Goal: Transaction & Acquisition: Register for event/course

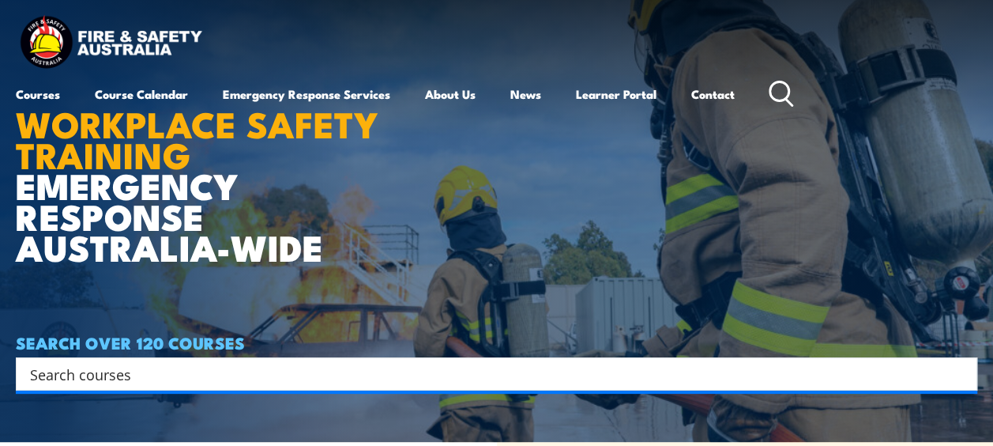
scroll to position [13, 0]
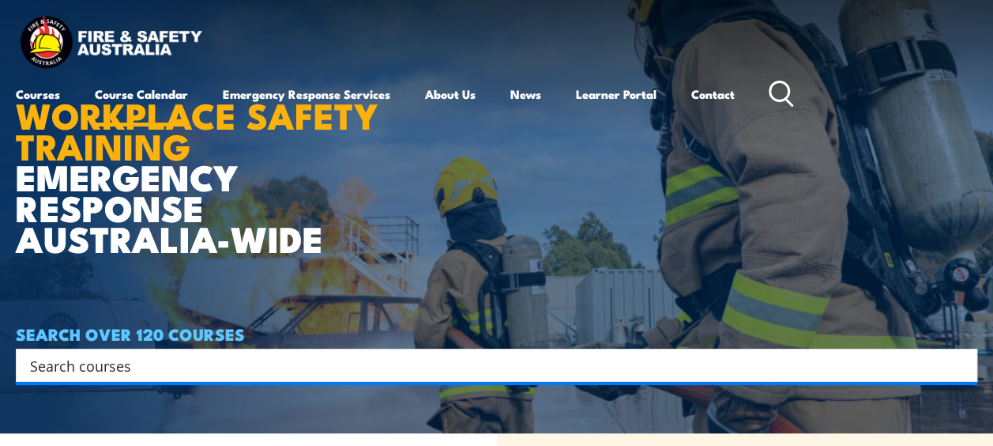
click at [153, 91] on link "Course Calendar" at bounding box center [141, 94] width 93 height 38
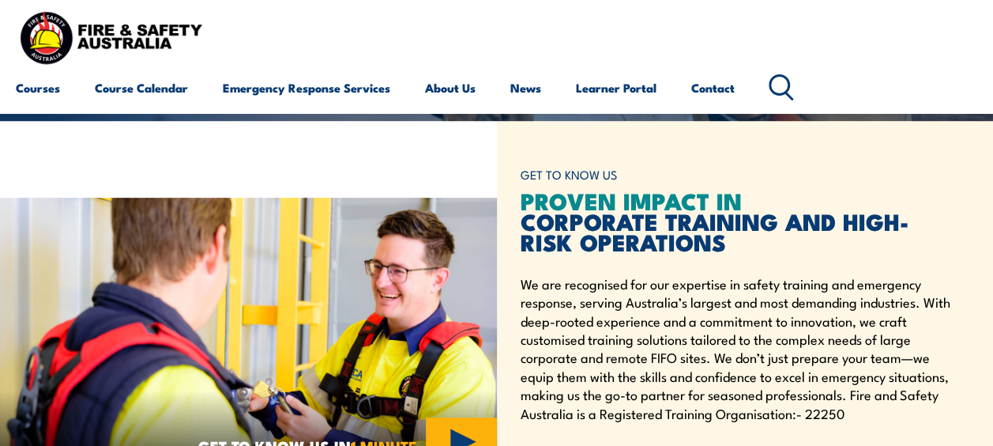
scroll to position [308, 0]
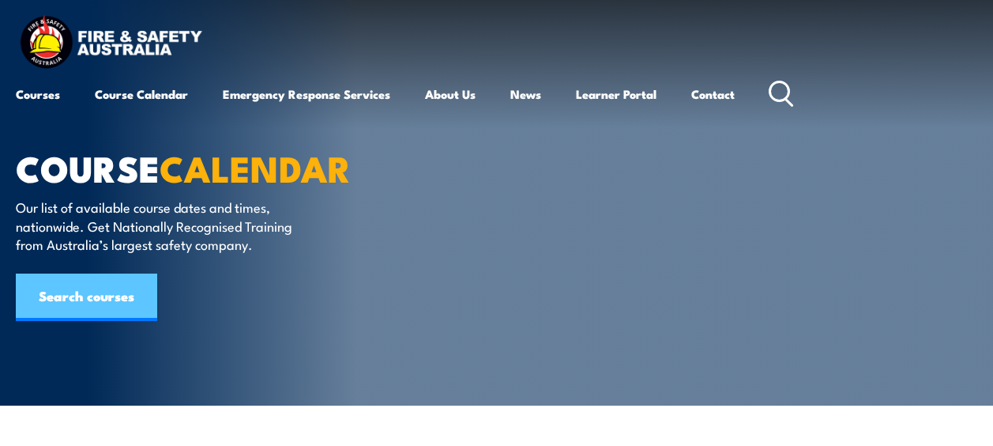
click at [111, 289] on link "Search courses" at bounding box center [86, 296] width 141 height 47
click at [122, 303] on link "Search courses" at bounding box center [86, 296] width 141 height 47
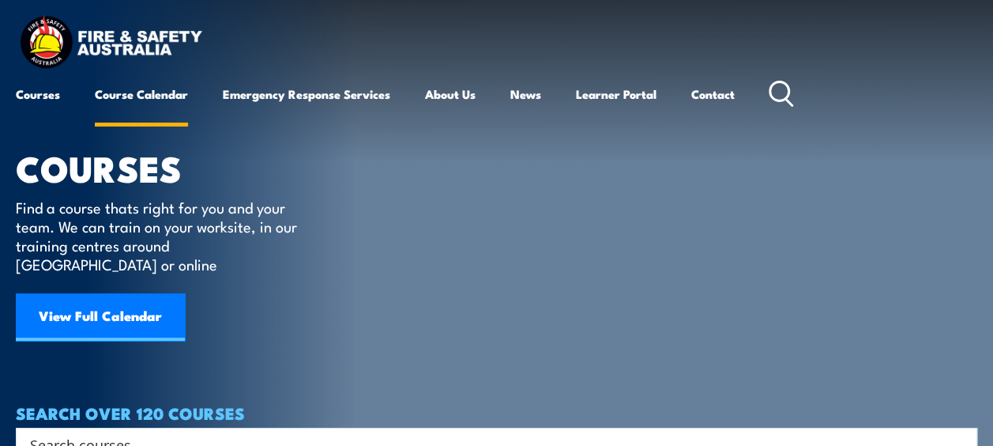
click at [144, 93] on link "Course Calendar" at bounding box center [141, 94] width 93 height 38
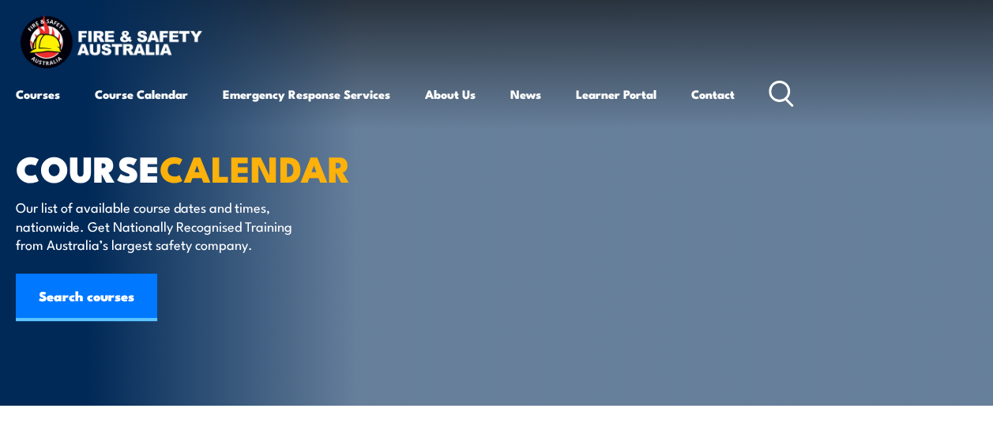
click at [536, 51] on div "Courses Course Calendar Emergency Response Services Services Overview Emergency…" at bounding box center [496, 63] width 961 height 100
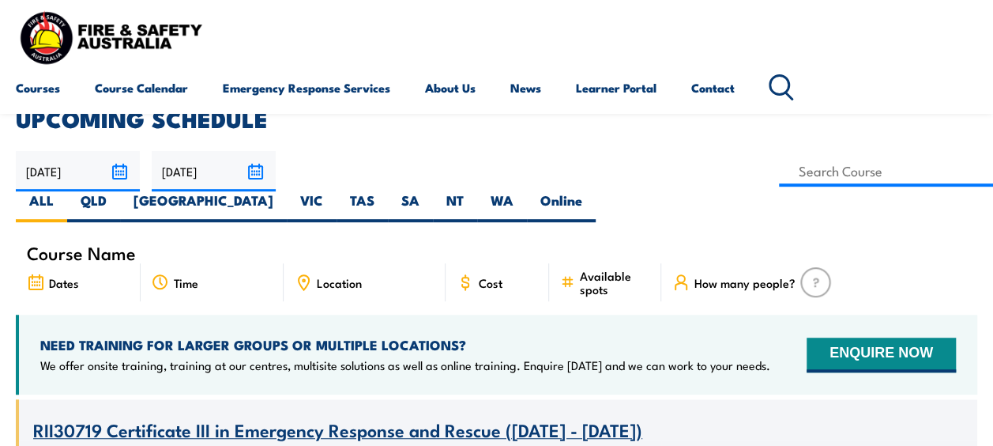
scroll to position [352, 0]
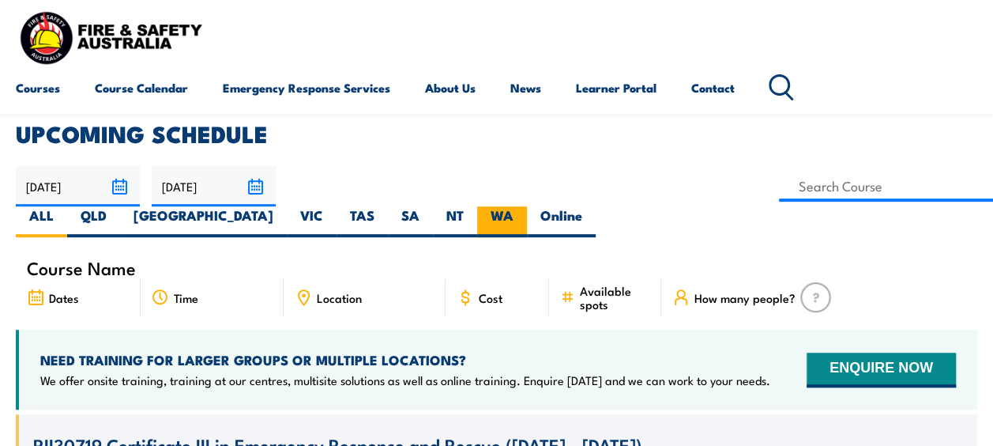
click at [527, 206] on label "WA" at bounding box center [502, 221] width 50 height 31
click at [524, 206] on input "WA" at bounding box center [518, 211] width 10 height 10
radio input "true"
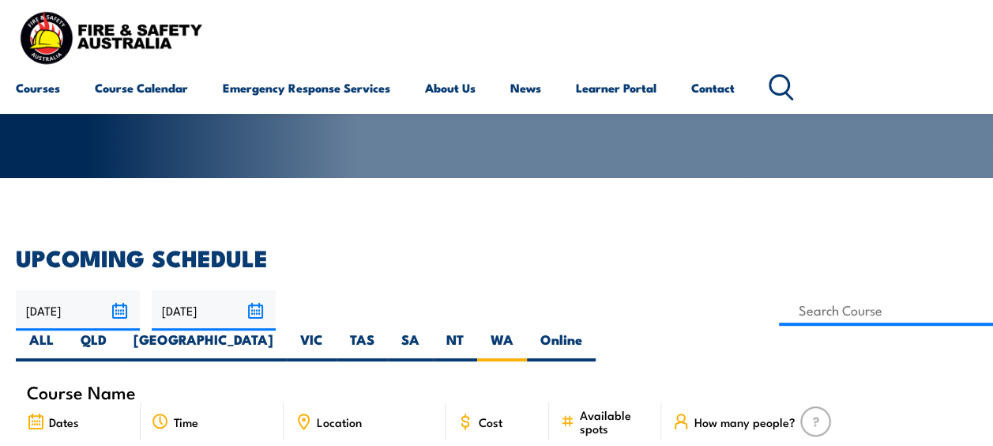
scroll to position [243, 0]
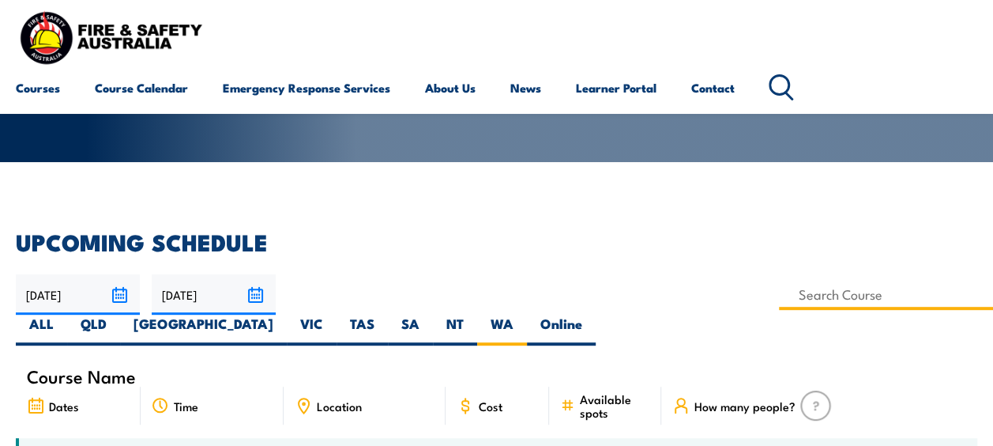
click at [779, 293] on input at bounding box center [886, 294] width 214 height 31
type input "Fire Extinguisher / Fire Warden Training"
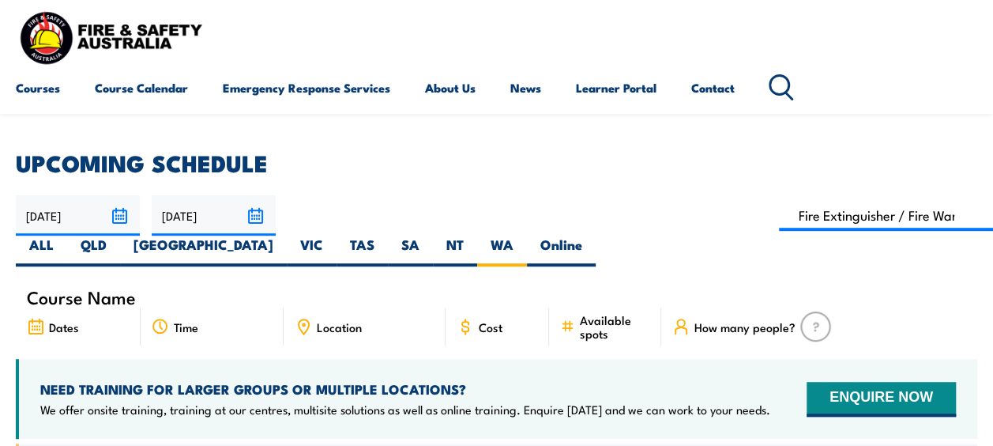
scroll to position [273, 0]
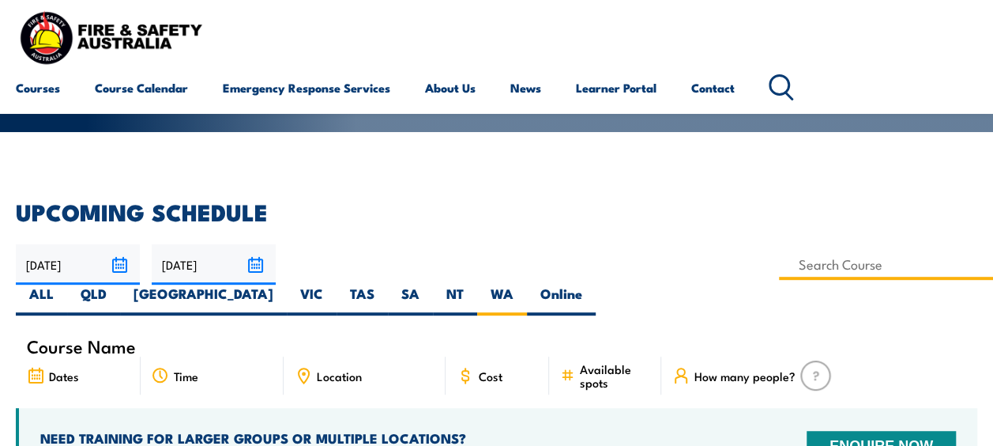
click at [779, 265] on input at bounding box center [886, 264] width 214 height 31
type input "Fire Extinguisher / Fire Warden Training"
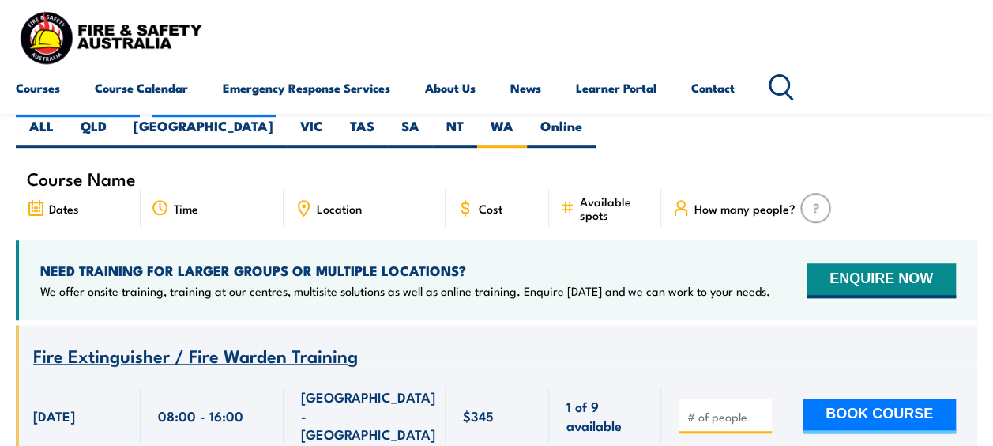
scroll to position [474, 0]
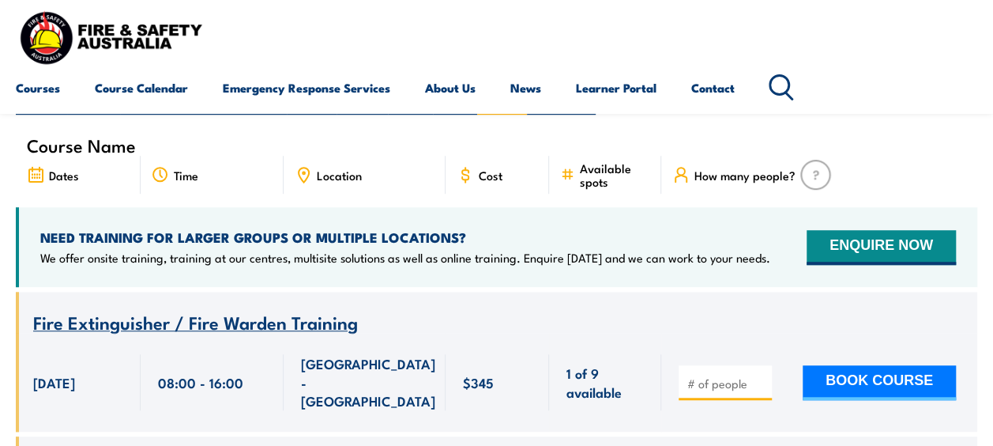
click at [716, 375] on input "number" at bounding box center [726, 383] width 79 height 16
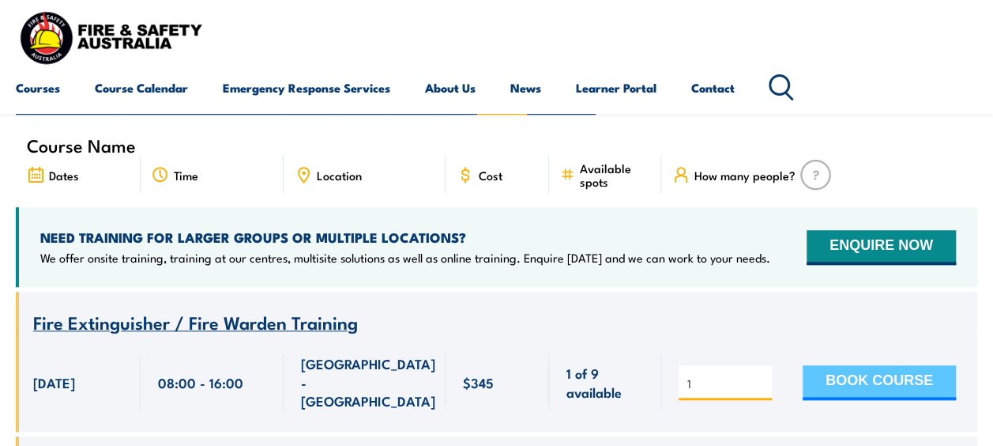
type input "1"
click at [904, 365] on button "BOOK COURSE" at bounding box center [879, 382] width 153 height 35
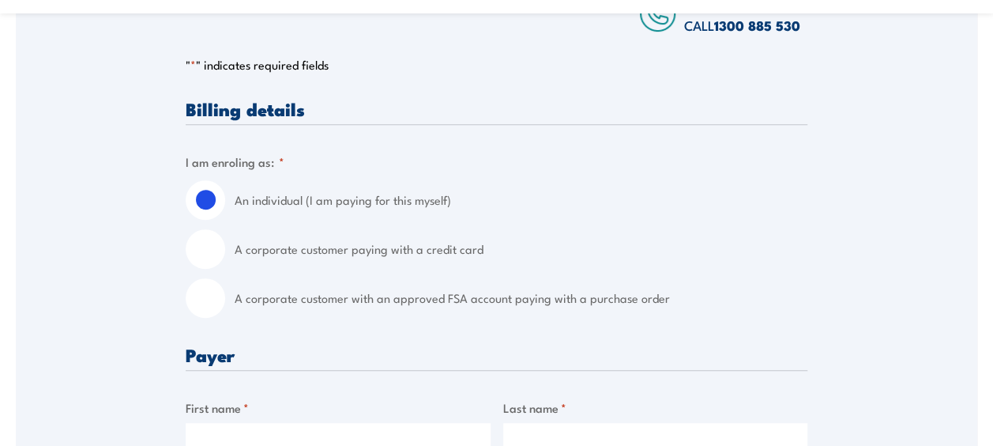
scroll to position [341, 0]
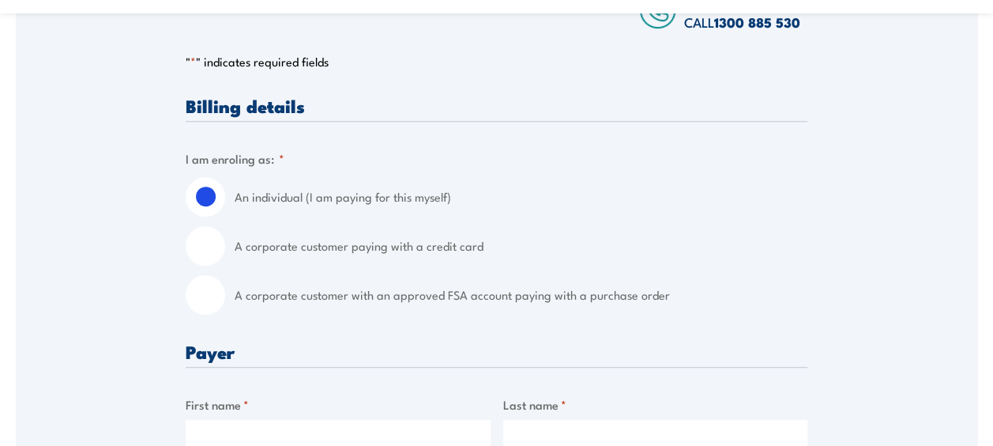
click at [197, 299] on input "A corporate customer with an approved FSA account paying with a purchase order" at bounding box center [205, 294] width 39 height 39
radio input "true"
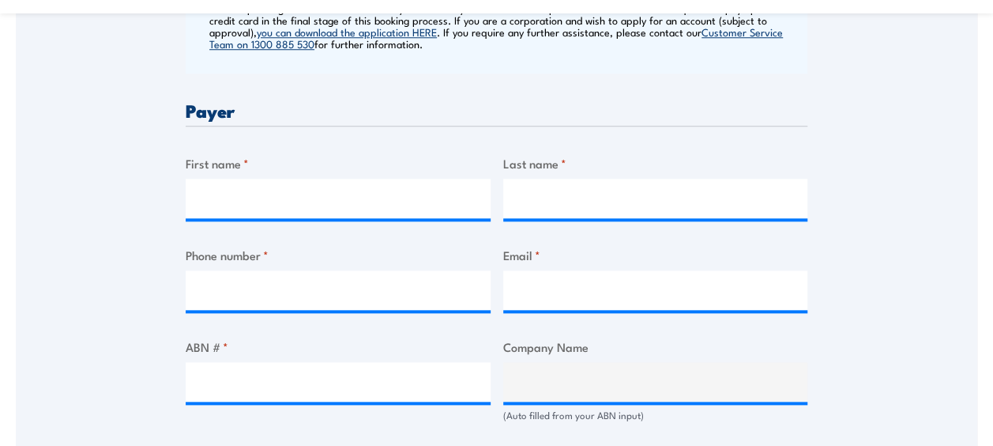
scroll to position [760, 0]
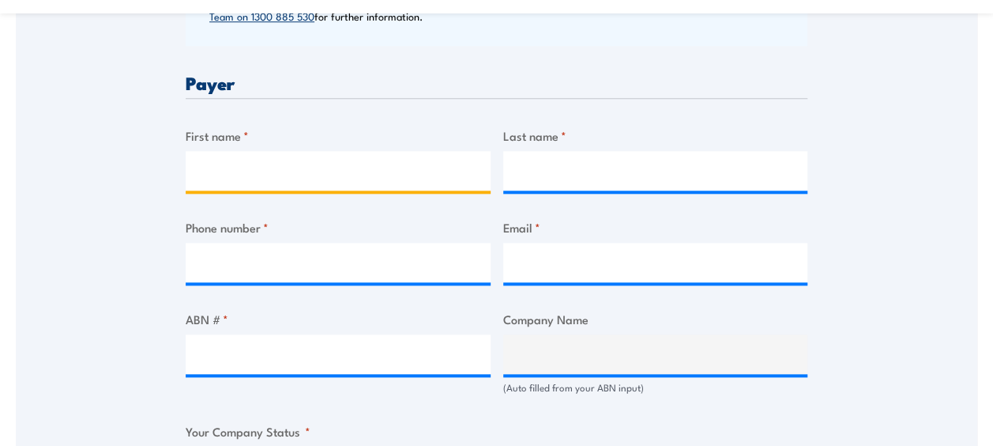
click at [286, 171] on input "First name *" at bounding box center [338, 170] width 305 height 39
type input "[PERSON_NAME]"
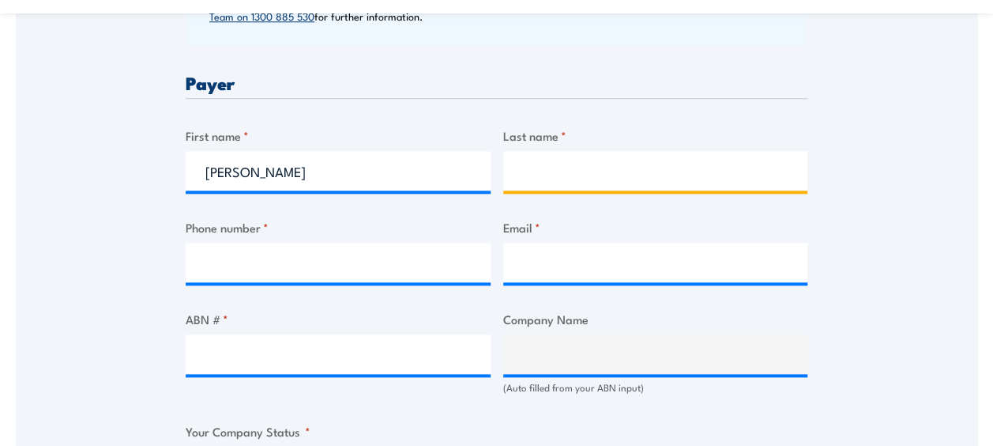
type input "Stalker"
type input "0460020374"
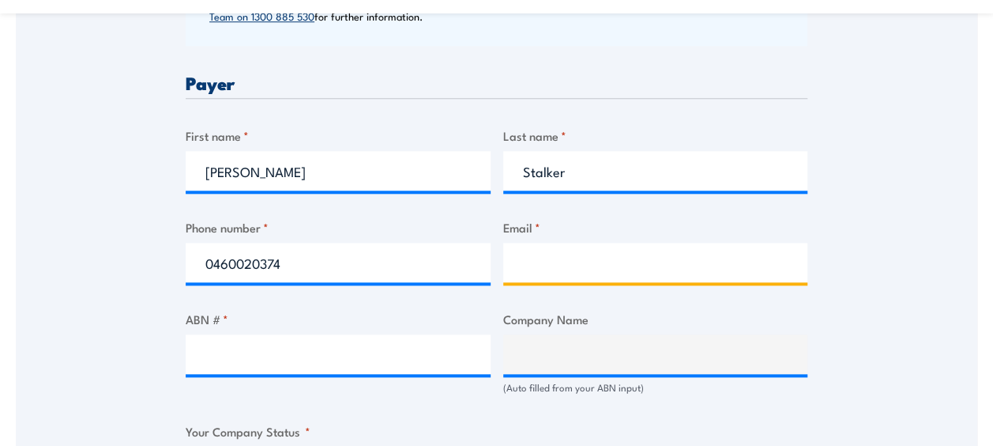
type input "[PERSON_NAME][EMAIL_ADDRESS][DOMAIN_NAME]"
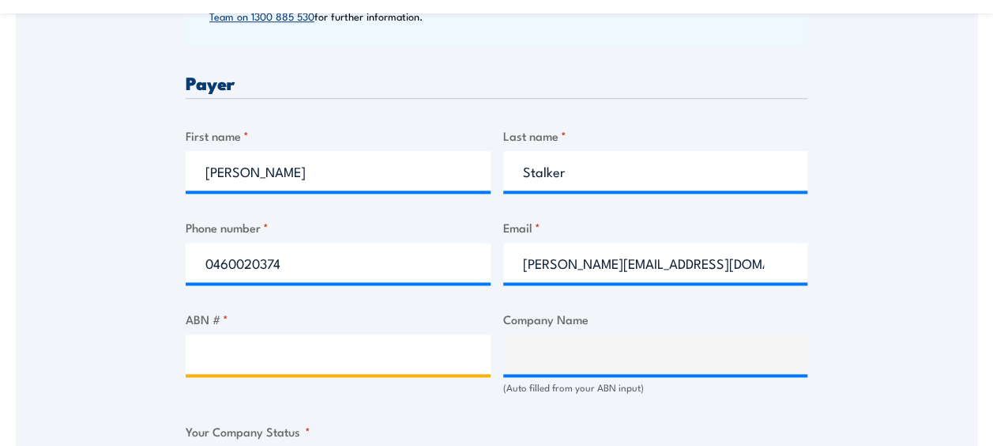
click at [286, 353] on input "ABN # *" at bounding box center [338, 353] width 305 height 39
type input "97008723000"
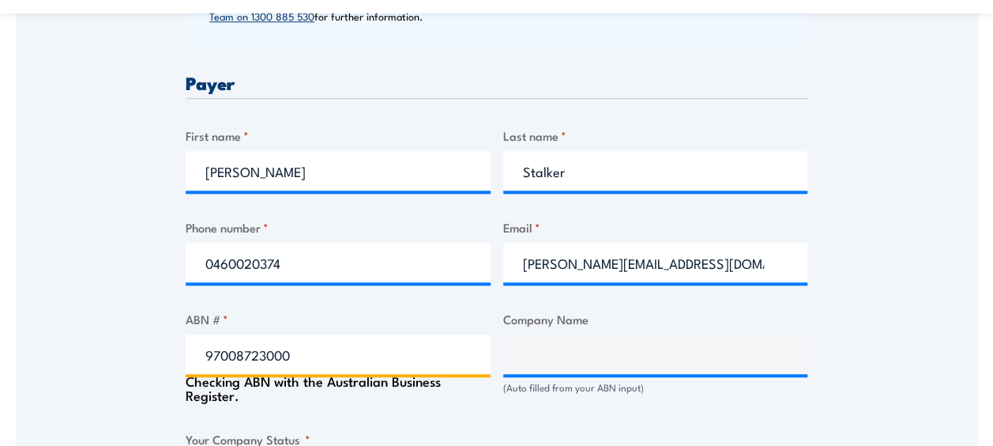
type input "KB SEAFOOD COMPANY PTY LTD"
radio input "true"
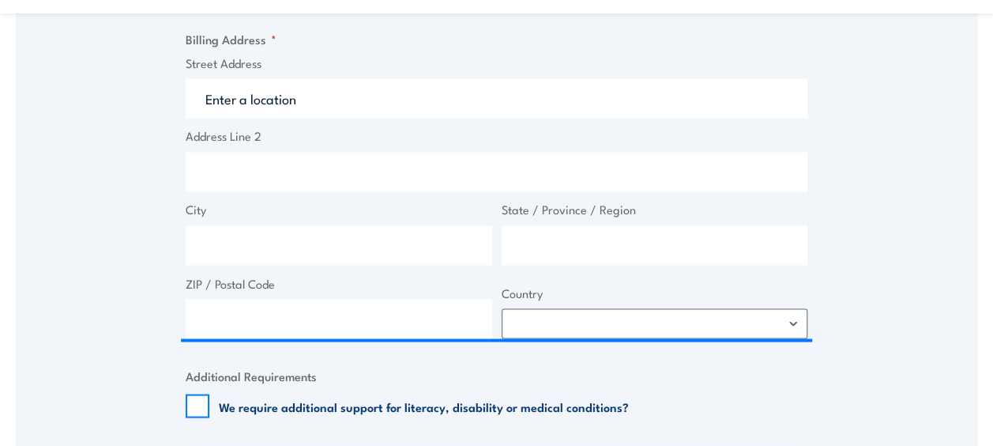
scroll to position [1256, 0]
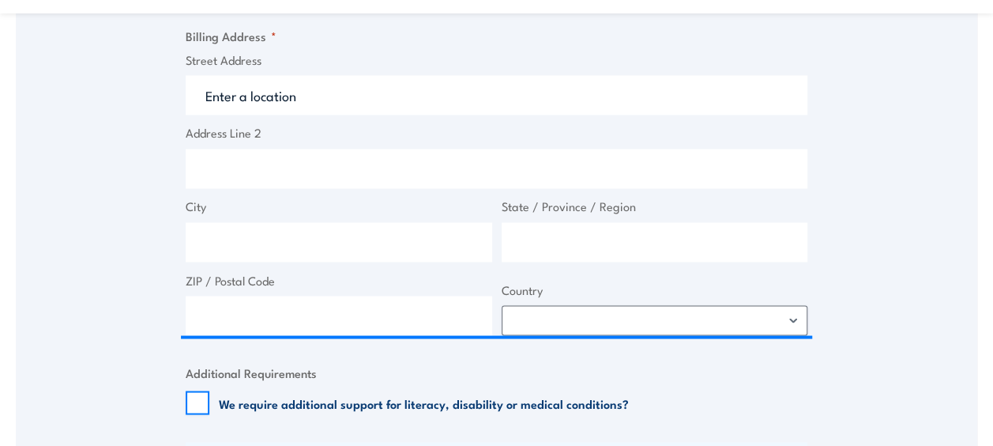
type input "97008723000"
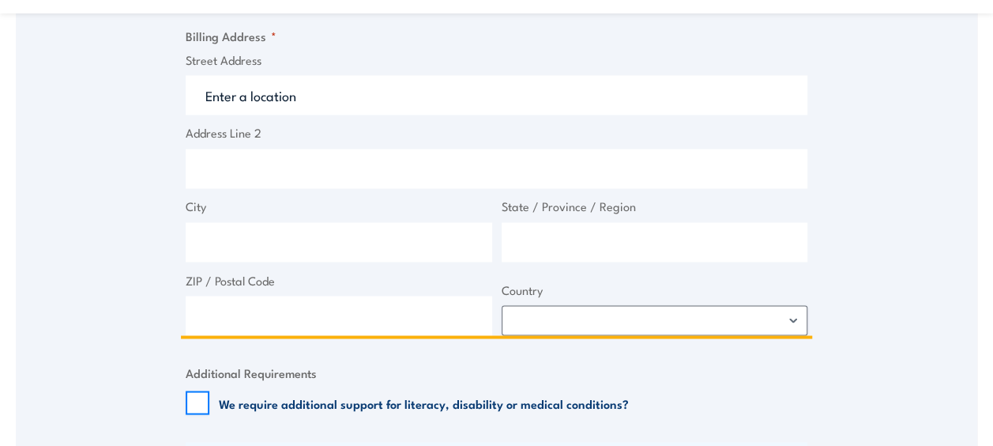
click at [265, 98] on input "Street Address" at bounding box center [497, 94] width 622 height 39
type input "Locked Bag"
click at [385, 321] on input "ZIP / Postal Code" at bounding box center [339, 314] width 307 height 39
click at [638, 320] on select "[GEOGRAPHIC_DATA] [GEOGRAPHIC_DATA] [GEOGRAPHIC_DATA] [US_STATE] [GEOGRAPHIC_DA…" at bounding box center [655, 320] width 307 height 30
select select "[GEOGRAPHIC_DATA]"
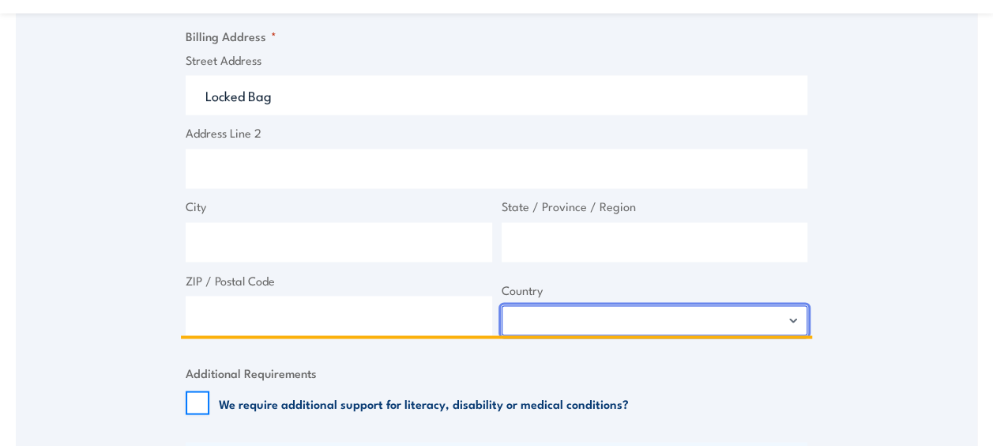
click at [502, 305] on select "[GEOGRAPHIC_DATA] [GEOGRAPHIC_DATA] [GEOGRAPHIC_DATA] [US_STATE] [GEOGRAPHIC_DA…" at bounding box center [655, 320] width 307 height 30
click at [281, 305] on input "ZIP / Postal Code" at bounding box center [339, 314] width 307 height 39
click at [300, 96] on input "Locked Bag" at bounding box center [497, 94] width 622 height 39
type input "Locked Bag 5"
click at [275, 246] on input "City" at bounding box center [339, 241] width 307 height 39
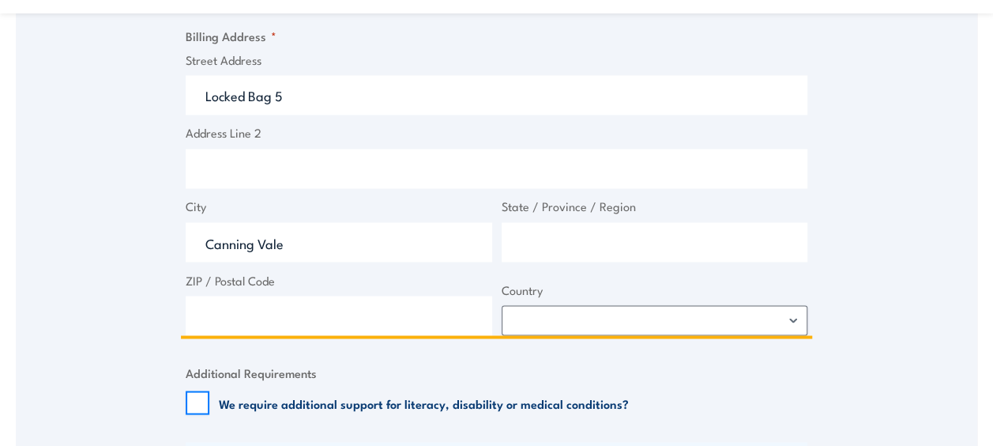
type input "Canning Vale"
type input "Western Australia"
click at [209, 318] on input "ZIP / Postal Code" at bounding box center [339, 314] width 307 height 39
type input "6970"
click at [339, 241] on input "Canning Vale" at bounding box center [339, 241] width 307 height 39
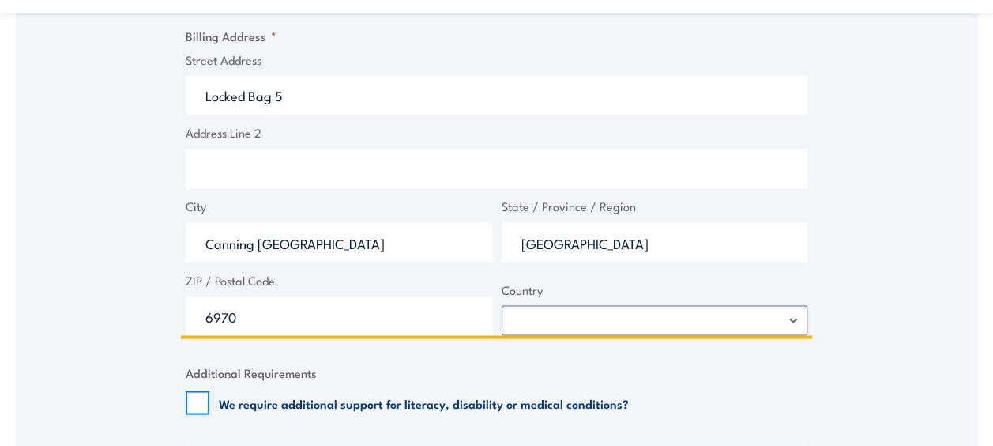
type input "Canning Vale DC"
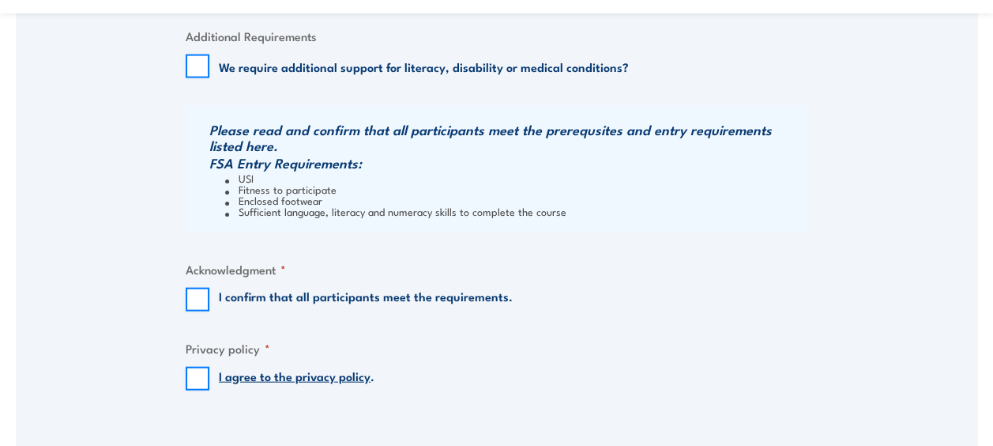
scroll to position [1616, 0]
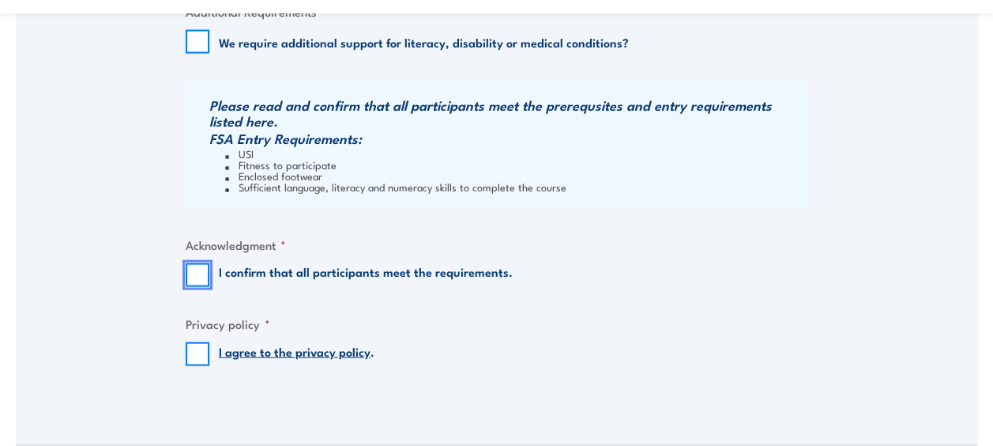
click at [189, 270] on input "I confirm that all participants meet the requirements." at bounding box center [198, 275] width 24 height 24
checkbox input "true"
click at [190, 355] on input "I agree to the privacy policy ." at bounding box center [198, 354] width 24 height 24
checkbox input "true"
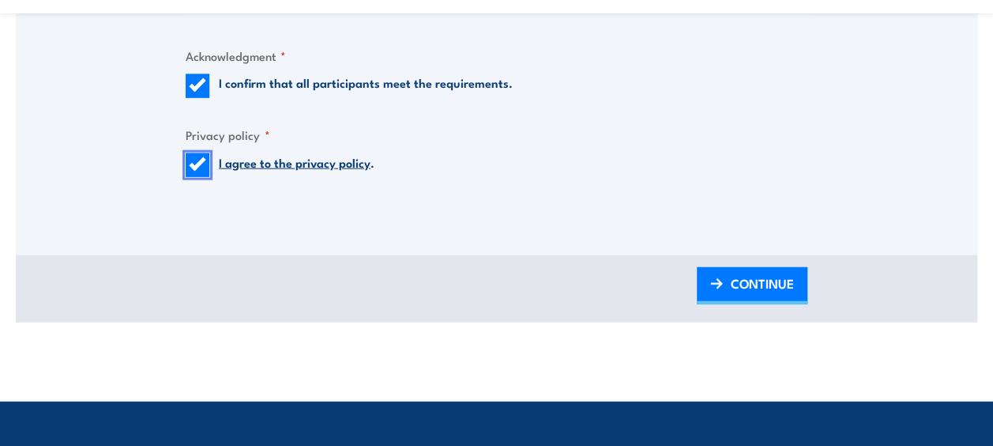
scroll to position [1815, 0]
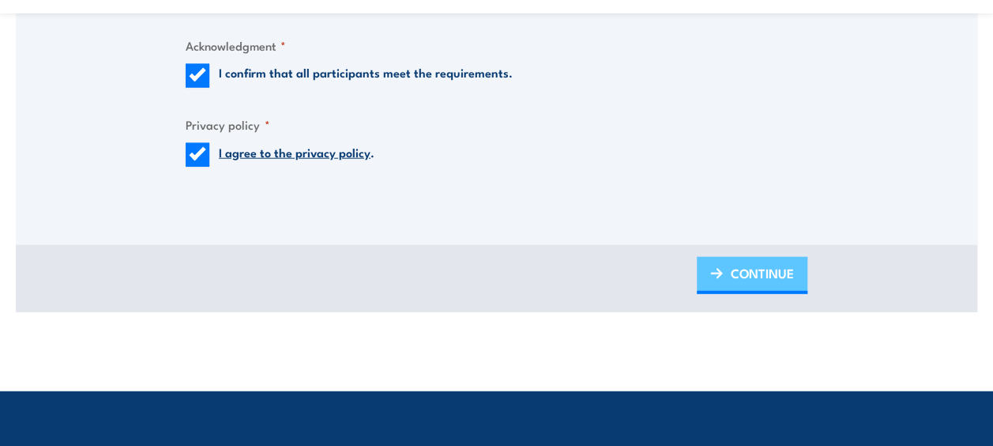
click at [757, 280] on span "CONTINUE" at bounding box center [762, 273] width 63 height 42
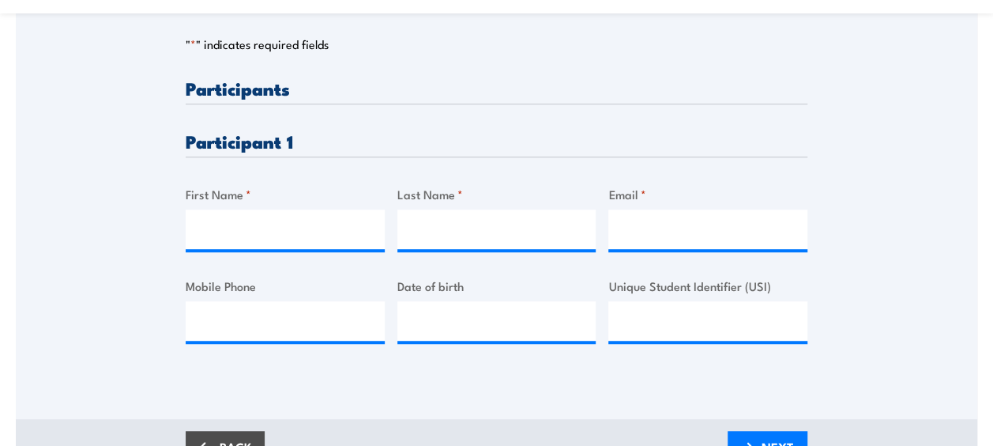
scroll to position [414, 0]
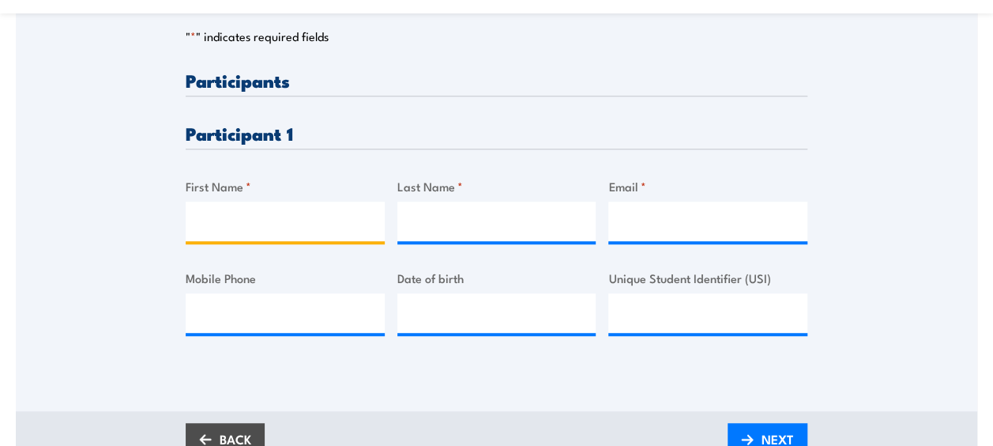
click at [334, 221] on input "First Name *" at bounding box center [285, 220] width 199 height 39
type input "Sally"
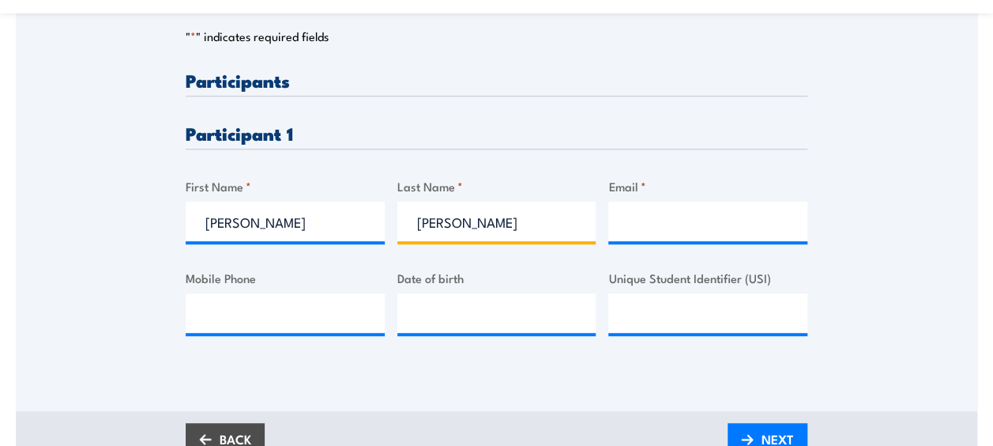
type input "Smith"
click at [673, 228] on input "Email *" at bounding box center [707, 220] width 199 height 39
paste input "sallys@kbseafoodco.com.au"
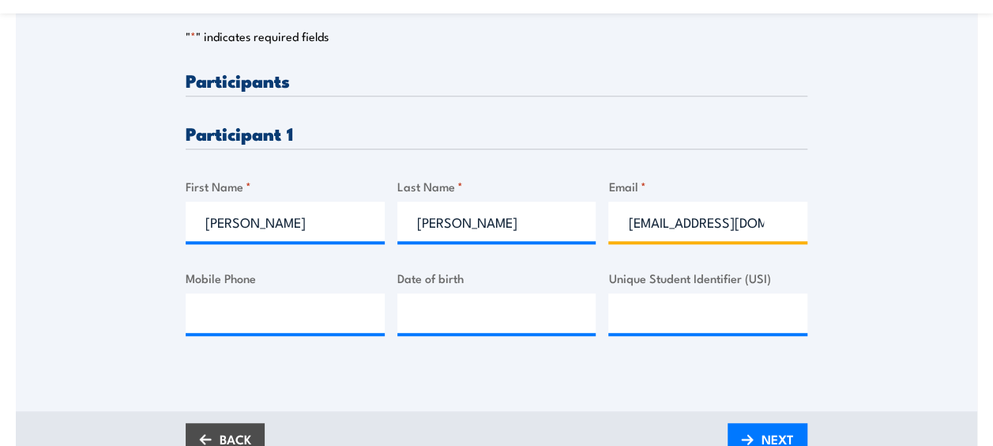
scroll to position [0, 27]
type input "sallys@kbseafoodco.com.au"
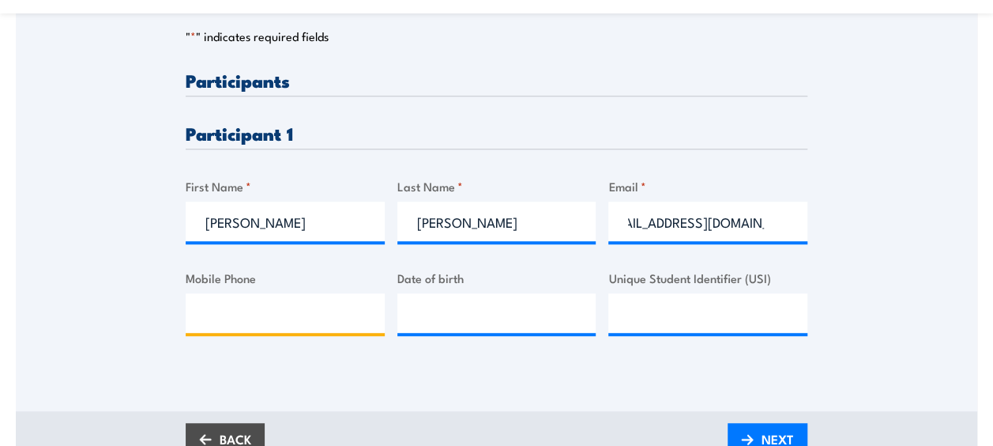
click at [234, 314] on input "Mobile Phone" at bounding box center [285, 312] width 199 height 39
paste input "+61 429 977 892"
click at [228, 311] on input "+61 429 977 892" at bounding box center [285, 312] width 199 height 39
type input "0429 977 892"
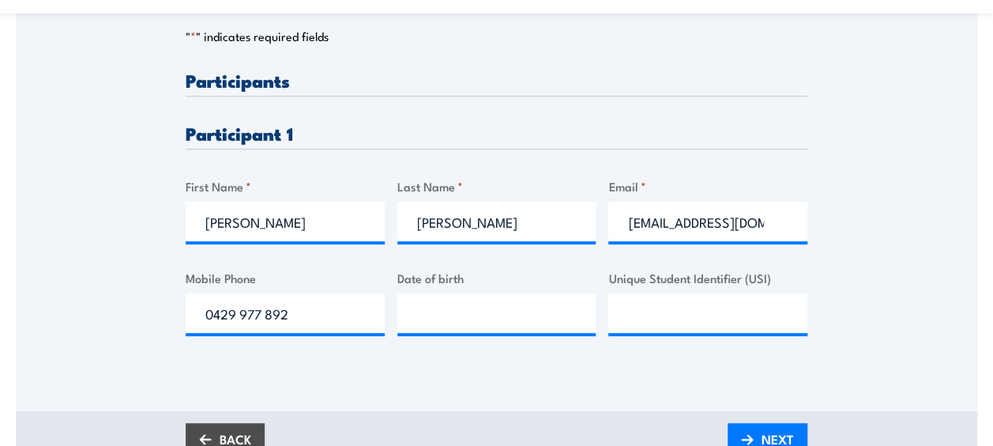
click at [744, 359] on div "Please provide names and contact details for each of the participants below. No…" at bounding box center [497, 218] width 622 height 295
click at [766, 430] on span "NEXT" at bounding box center [778, 439] width 32 height 42
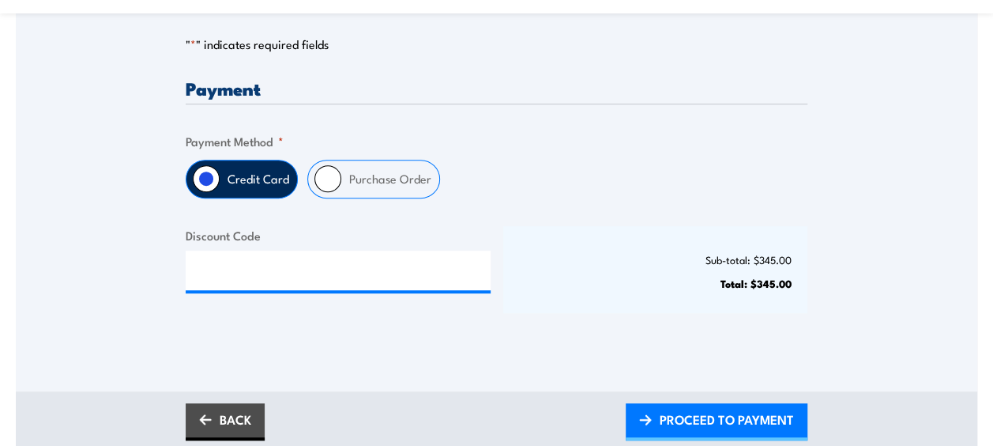
scroll to position [397, 0]
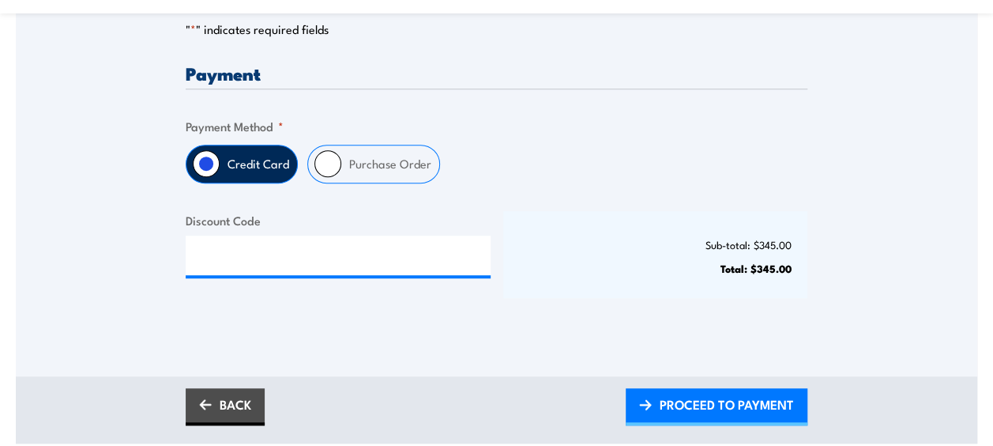
click at [357, 160] on label "Purchase Order" at bounding box center [390, 163] width 98 height 37
click at [341, 160] on input "Purchase Order" at bounding box center [327, 163] width 27 height 27
radio input "true"
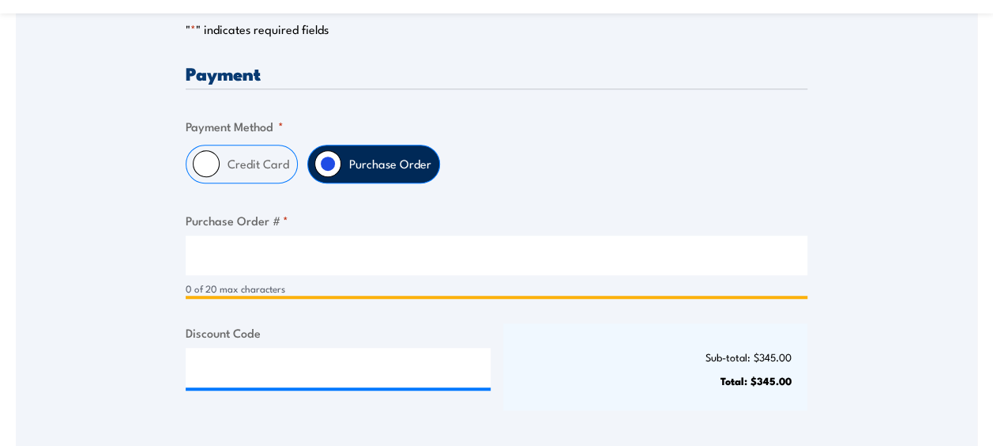
click at [224, 254] on input "Purchase Order # *" at bounding box center [497, 254] width 622 height 39
click at [261, 251] on input "DStalker 20251808" at bounding box center [497, 254] width 622 height 39
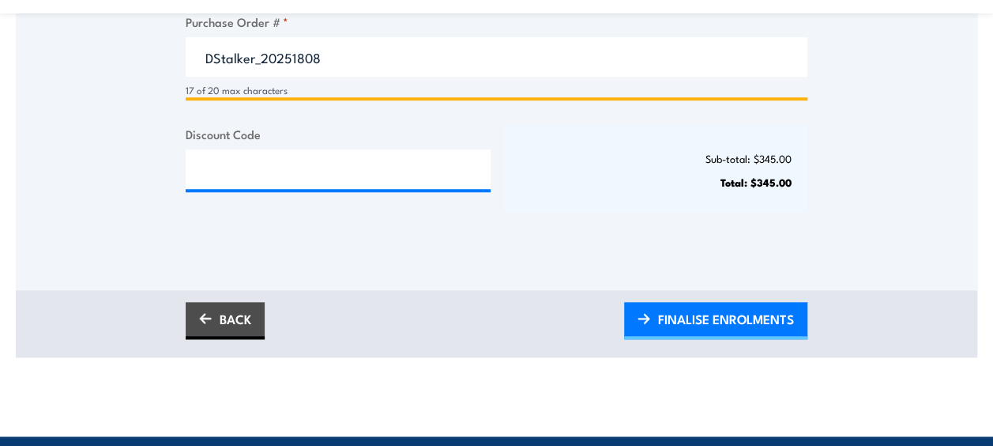
scroll to position [718, 0]
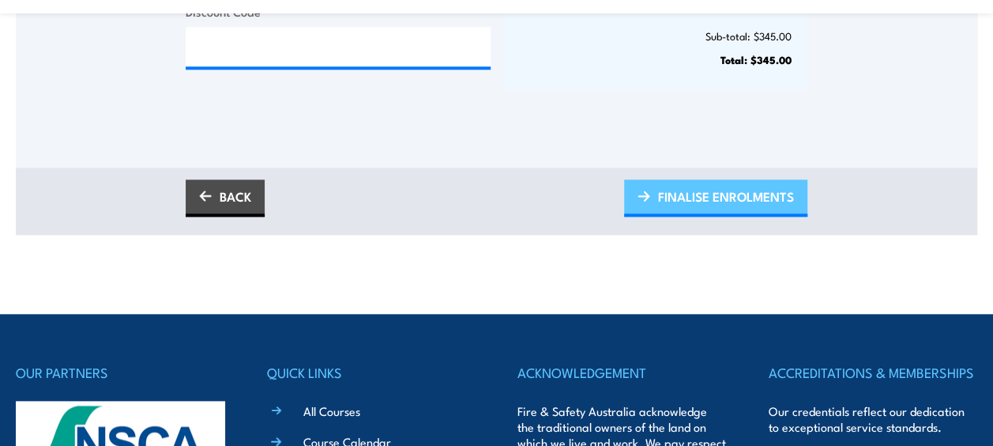
type input "DStalker_20251808"
click at [724, 194] on span "FINALISE ENROLMENTS" at bounding box center [726, 196] width 136 height 42
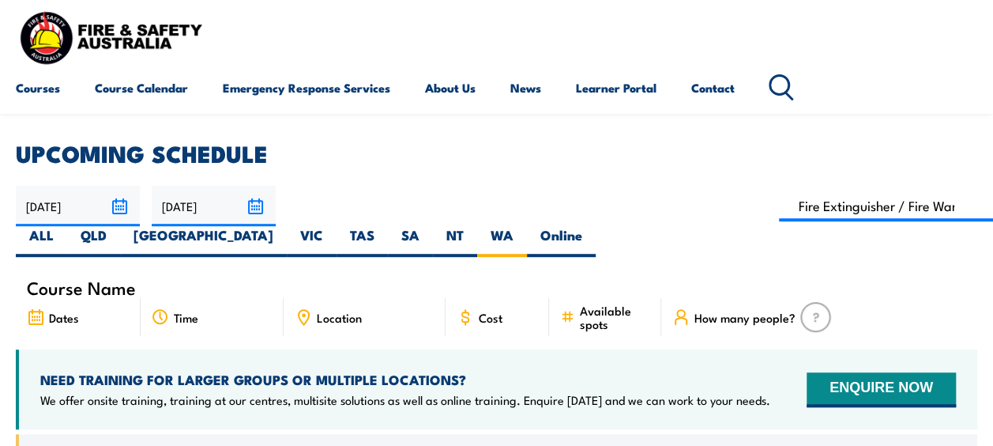
scroll to position [340, 0]
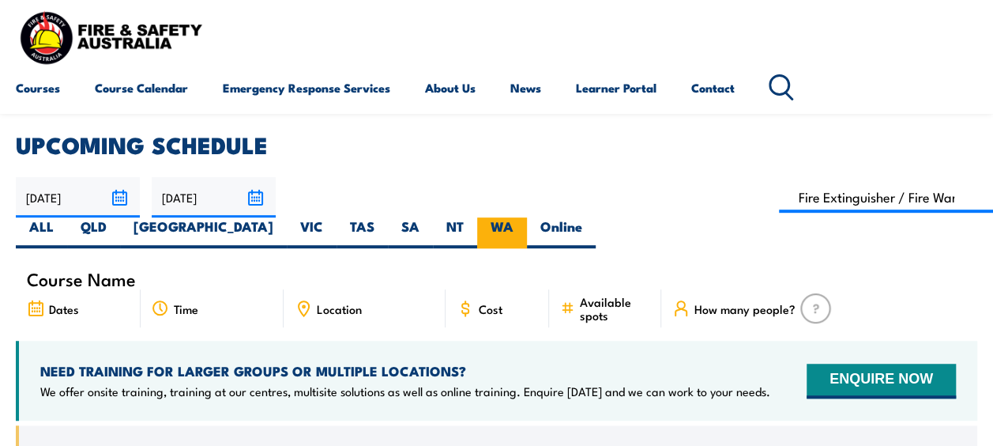
click at [527, 217] on label "WA" at bounding box center [502, 232] width 50 height 31
click at [524, 217] on input "WA" at bounding box center [518, 222] width 10 height 10
click at [527, 217] on label "WA" at bounding box center [502, 232] width 50 height 31
click at [524, 217] on input "WA" at bounding box center [518, 222] width 10 height 10
click at [527, 217] on label "WA" at bounding box center [502, 232] width 50 height 31
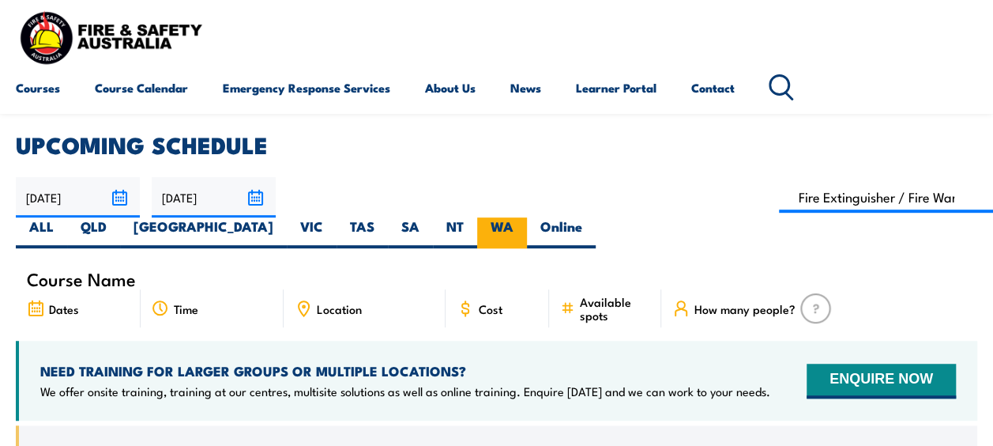
click at [524, 217] on input "WA" at bounding box center [518, 222] width 10 height 10
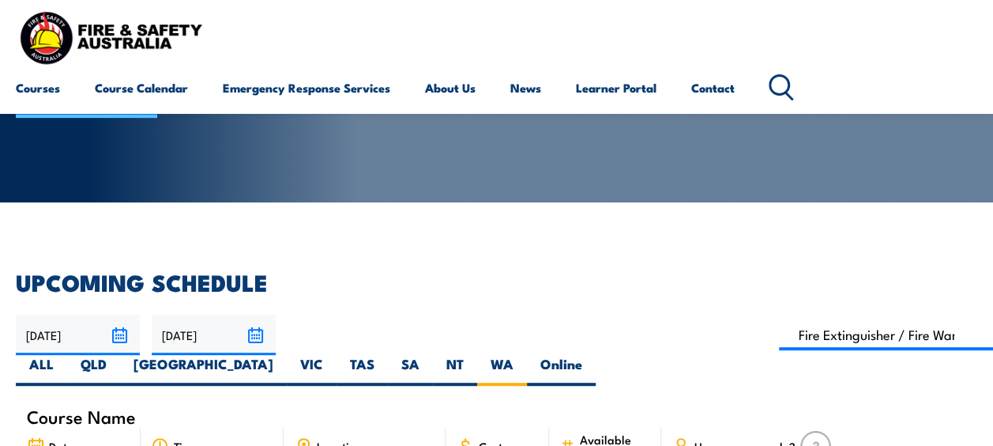
scroll to position [373, 0]
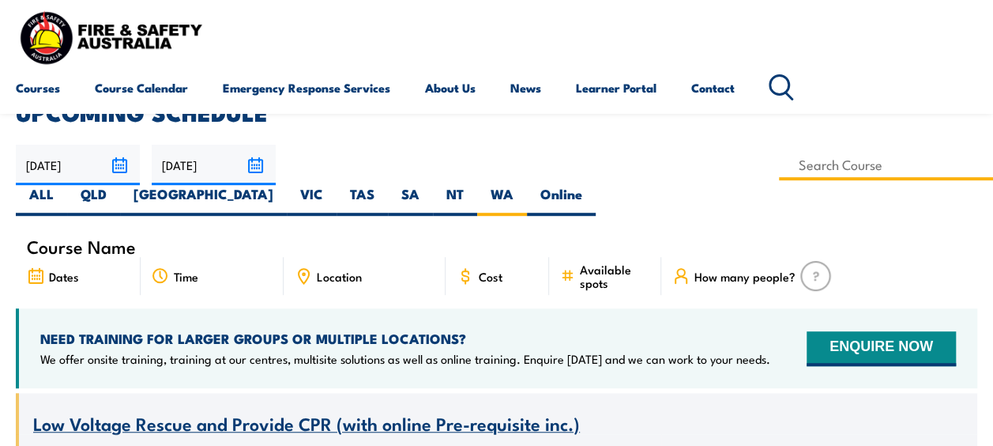
click at [779, 164] on input at bounding box center [886, 164] width 214 height 31
type input "Fire Warden / Chief Fire Warden Training"
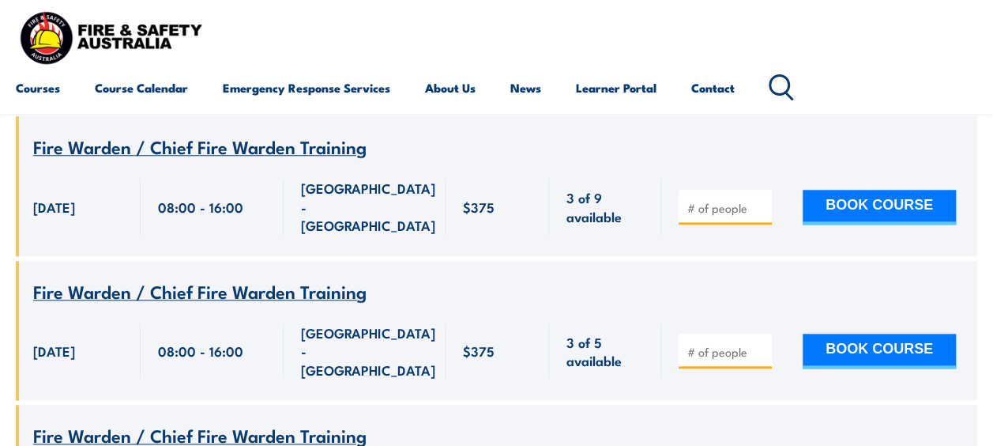
scroll to position [707, 0]
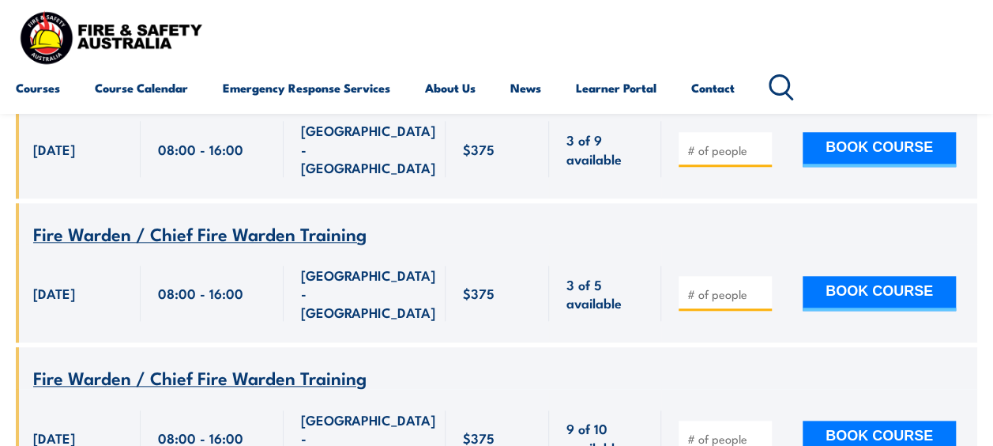
click at [719, 431] on input "number" at bounding box center [726, 439] width 79 height 16
type input "1"
click at [860, 420] on button "BOOK COURSE" at bounding box center [879, 437] width 153 height 35
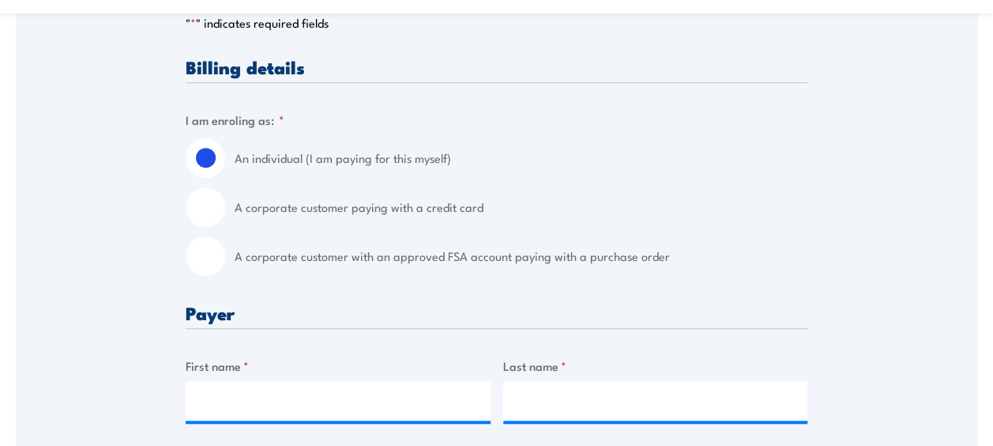
scroll to position [423, 0]
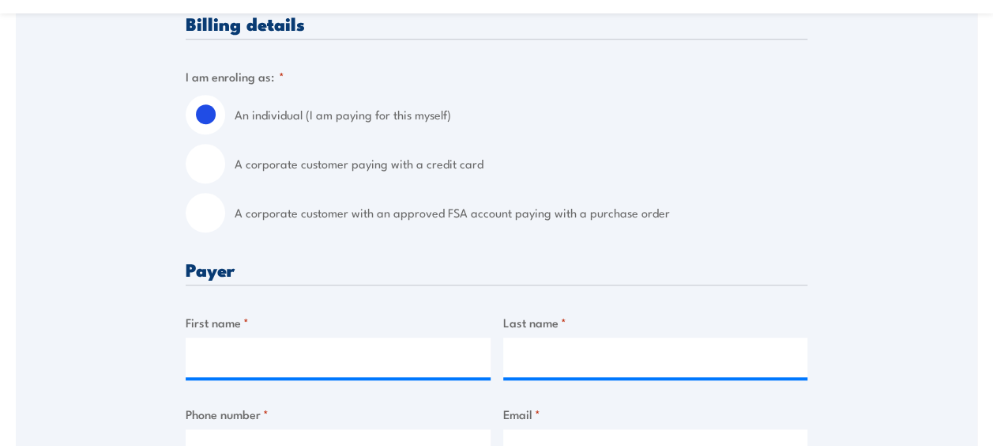
click at [210, 222] on input "A corporate customer with an approved FSA account paying with a purchase order" at bounding box center [205, 212] width 39 height 39
radio input "true"
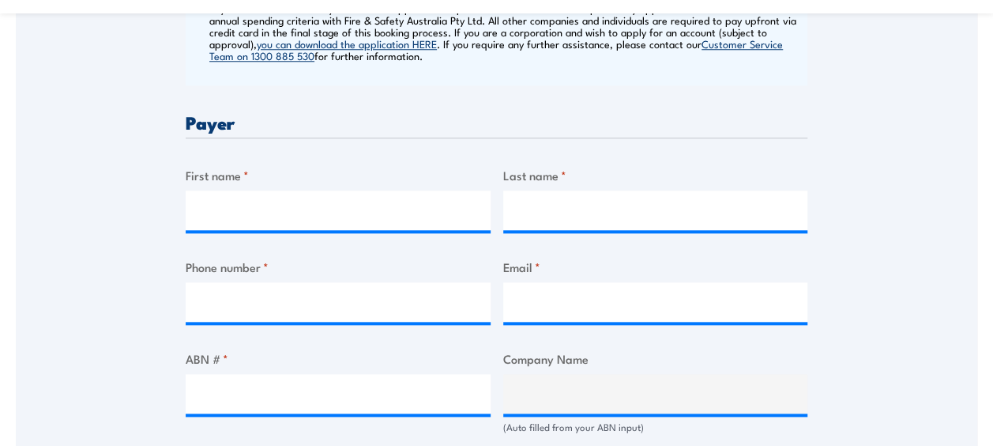
scroll to position [750, 0]
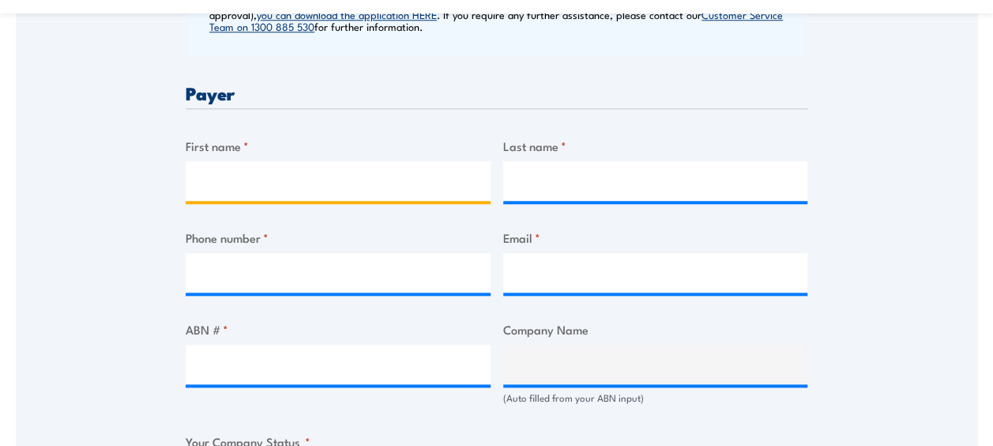
click at [325, 177] on input "First name *" at bounding box center [338, 180] width 305 height 39
type input "Danielle"
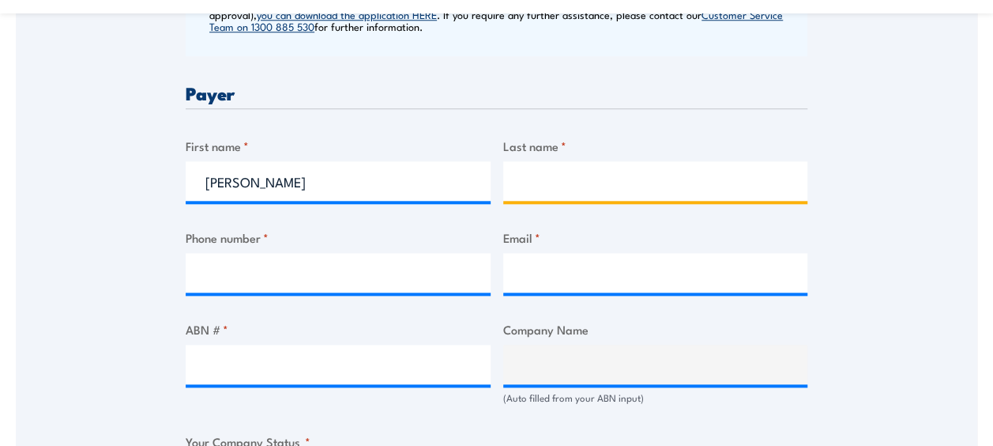
type input "Stalker"
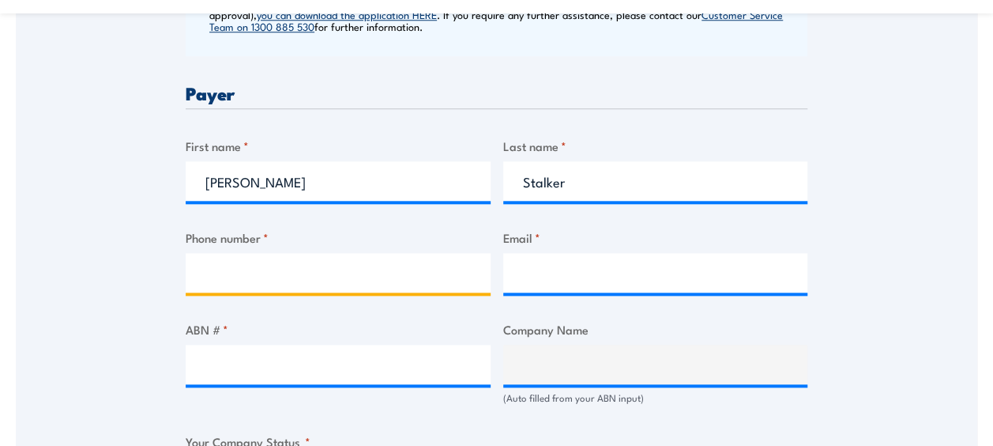
type input "0460020374"
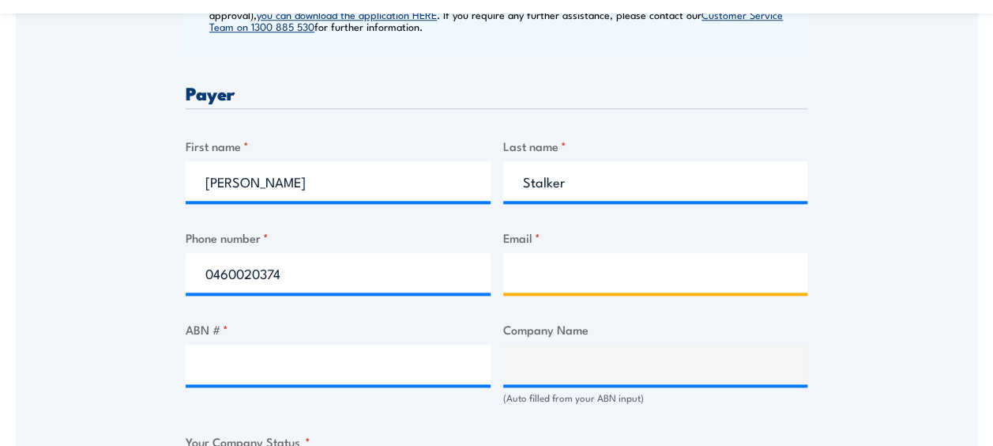
type input "DanielleS@kbseafoodco.com.au"
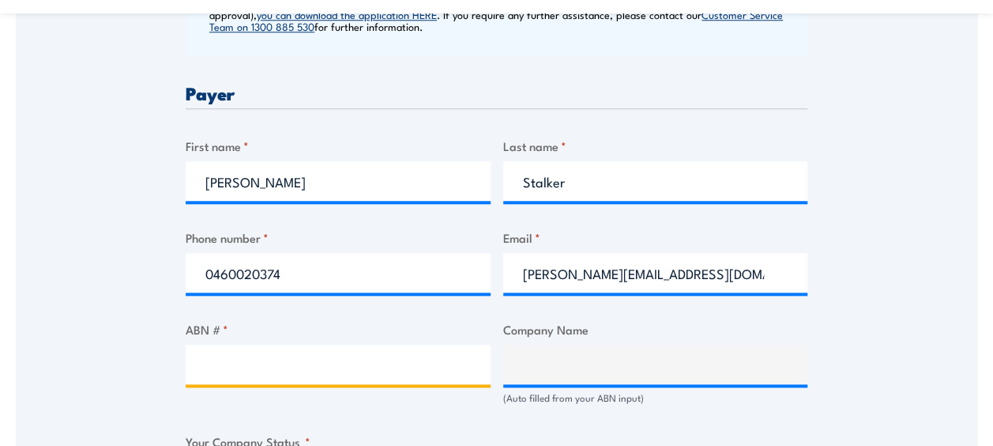
click at [252, 371] on input "ABN # *" at bounding box center [338, 363] width 305 height 39
type input "97008723000"
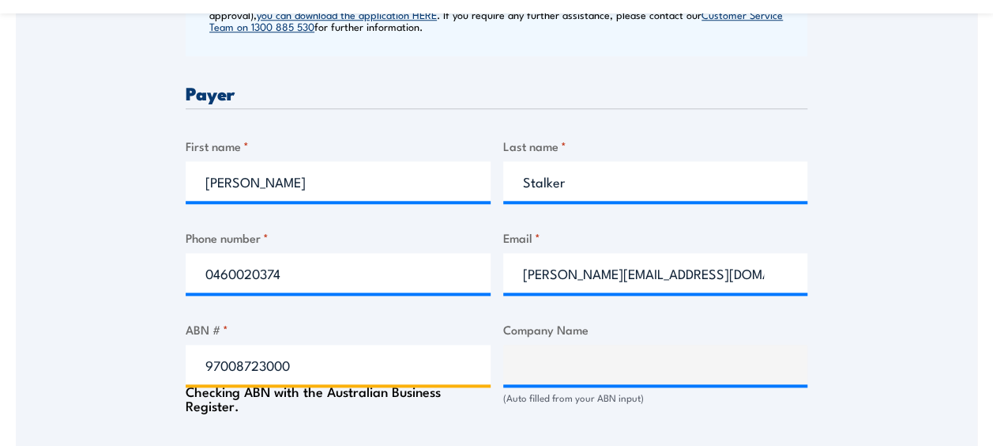
type input "KB SEAFOOD COMPANY PTY LTD"
radio input "true"
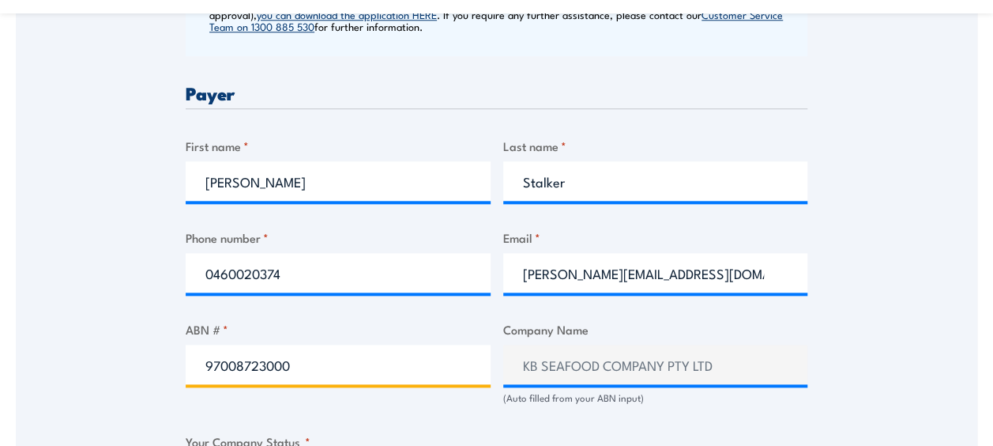
type input "97008723000"
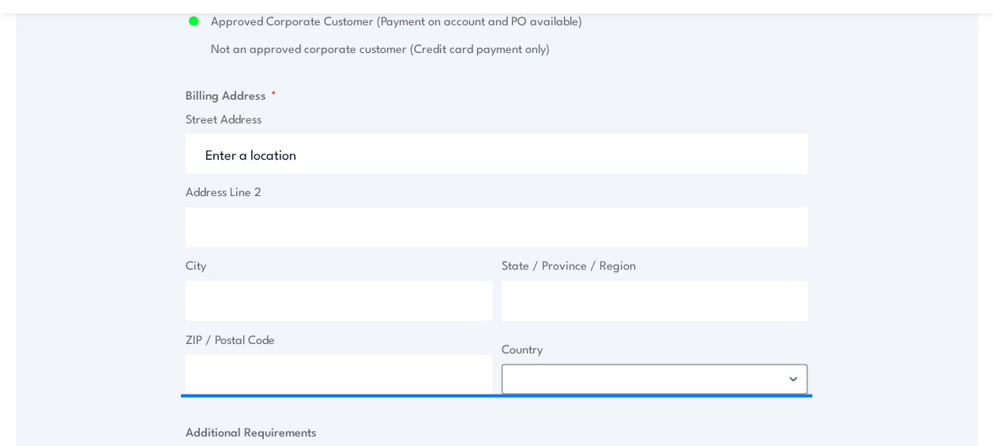
scroll to position [1201, 0]
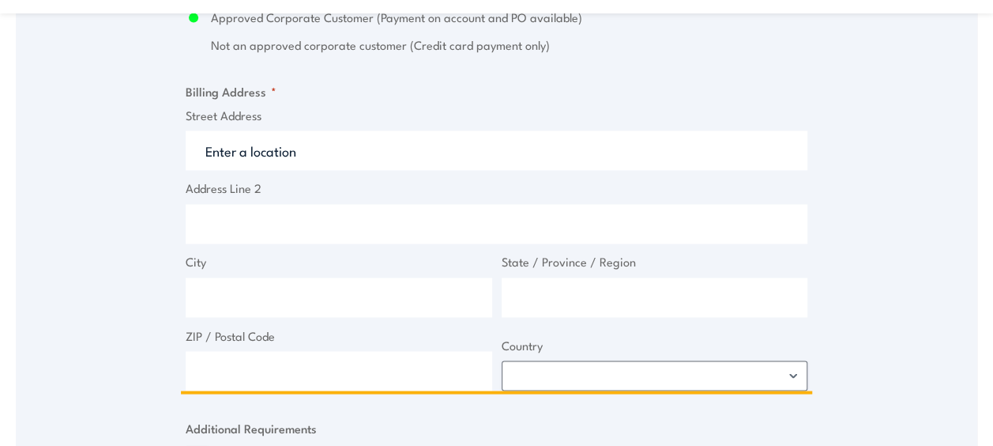
click at [361, 149] on input "Street Address" at bounding box center [497, 149] width 622 height 39
type input "Locked Bag 5"
type input "Canning Vale DC"
type input "Western Australia"
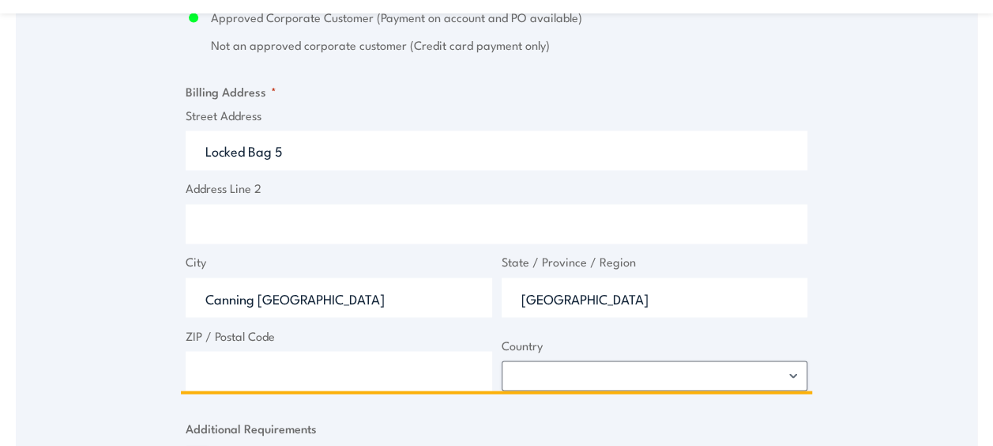
type input "6970"
select select "Australia"
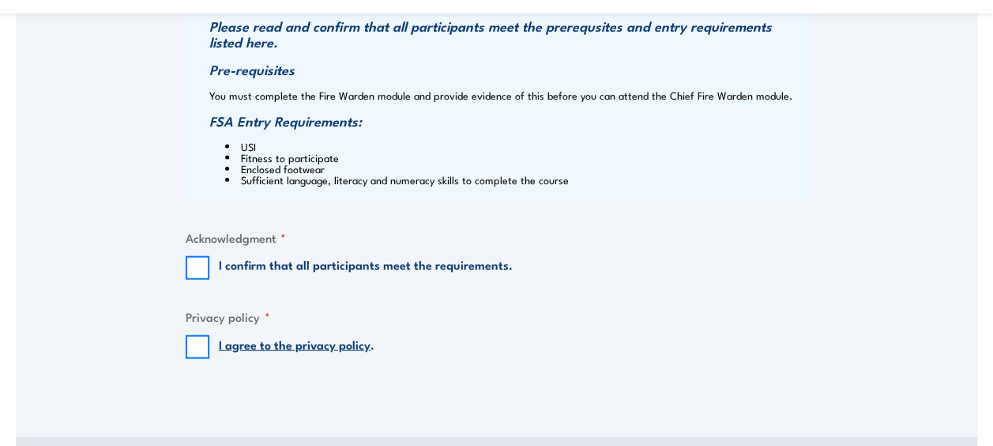
scroll to position [1796, 0]
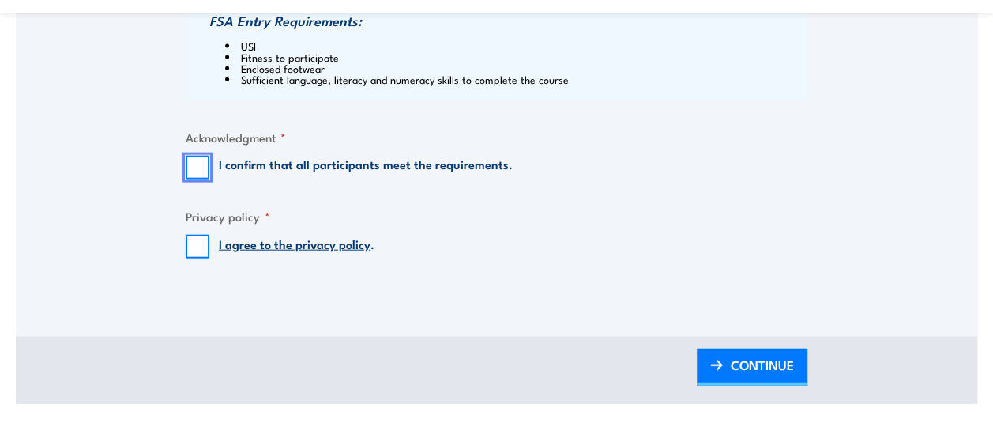
click at [194, 164] on input "I confirm that all participants meet the requirements." at bounding box center [198, 168] width 24 height 24
checkbox input "true"
click at [197, 241] on input "I agree to the privacy policy ." at bounding box center [198, 247] width 24 height 24
checkbox input "true"
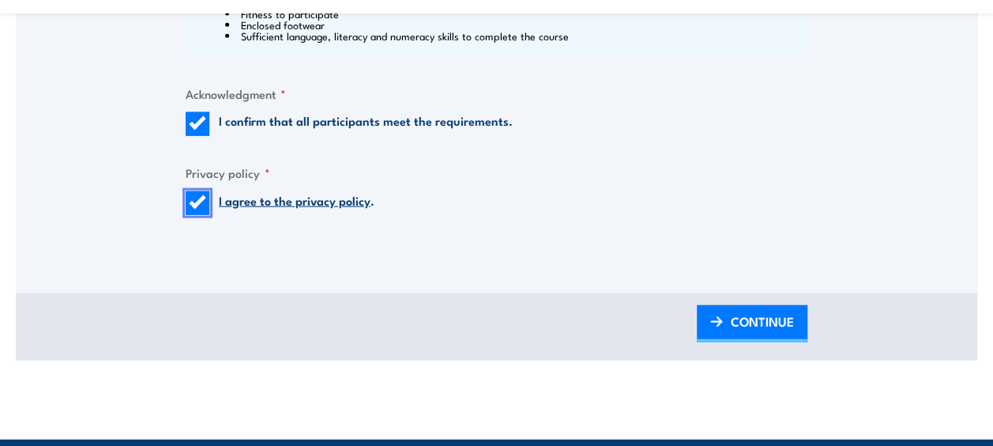
scroll to position [1825, 0]
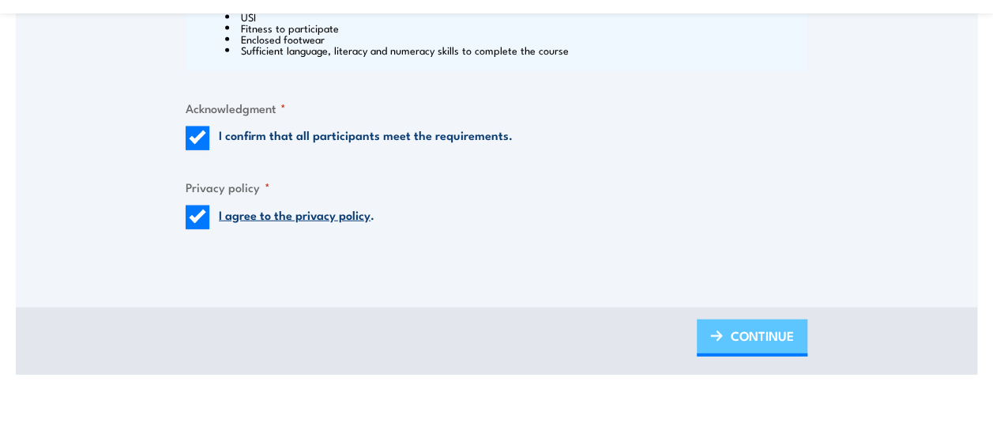
click at [758, 342] on span "CONTINUE" at bounding box center [762, 335] width 63 height 42
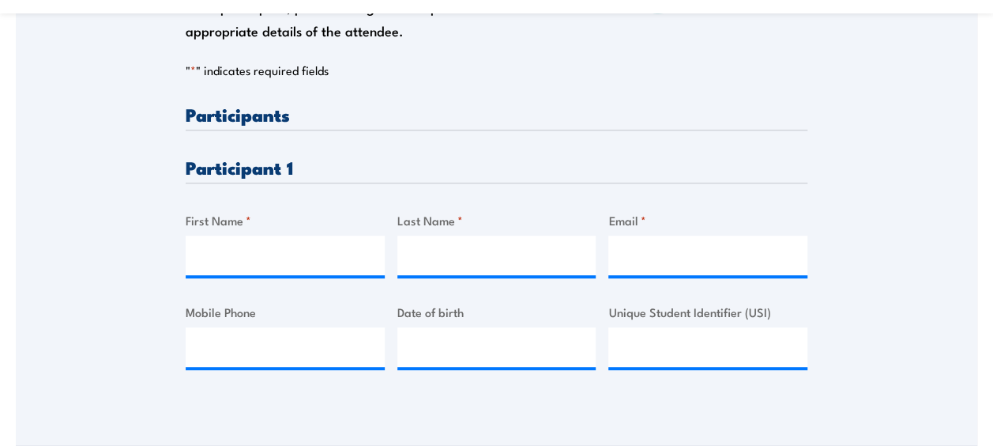
scroll to position [382, 0]
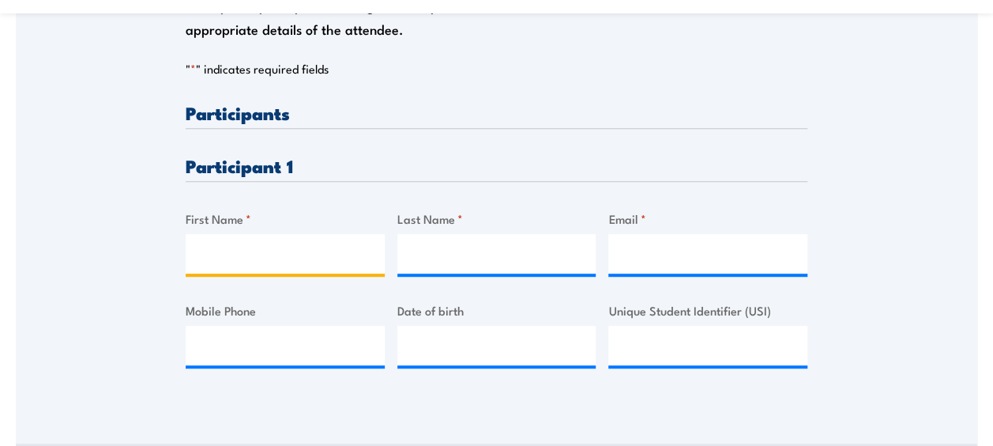
click at [297, 263] on input "First Name *" at bounding box center [285, 253] width 199 height 39
type input "Selina"
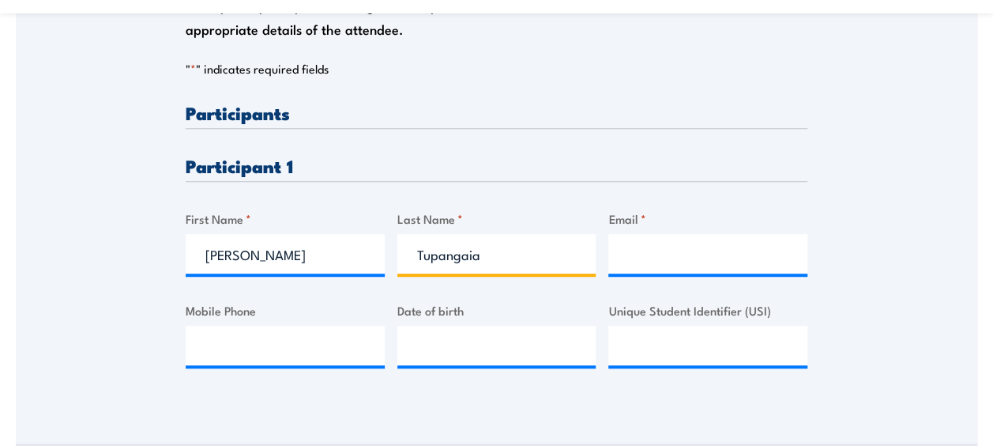
type input "Tupangaia"
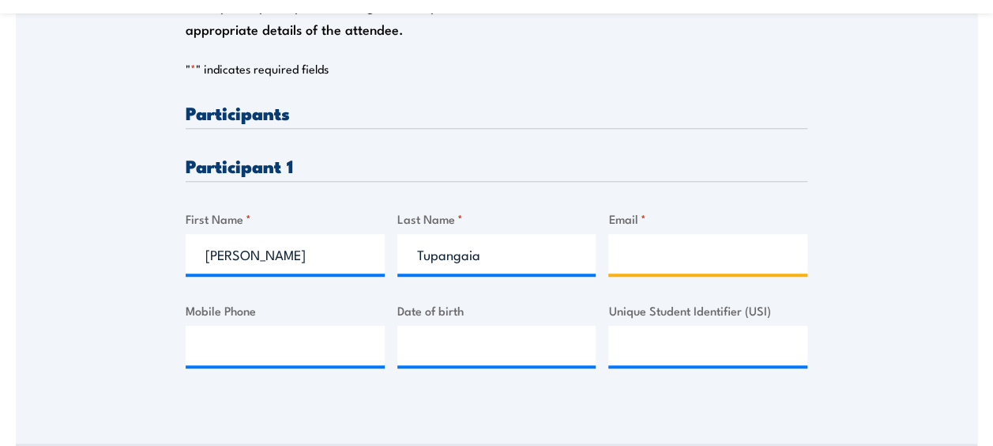
click at [660, 261] on input "Email *" at bounding box center [707, 253] width 199 height 39
paste input "selinat@kbseafoodco.com.au"
type input "selinat@kbseafoodco.com.au"
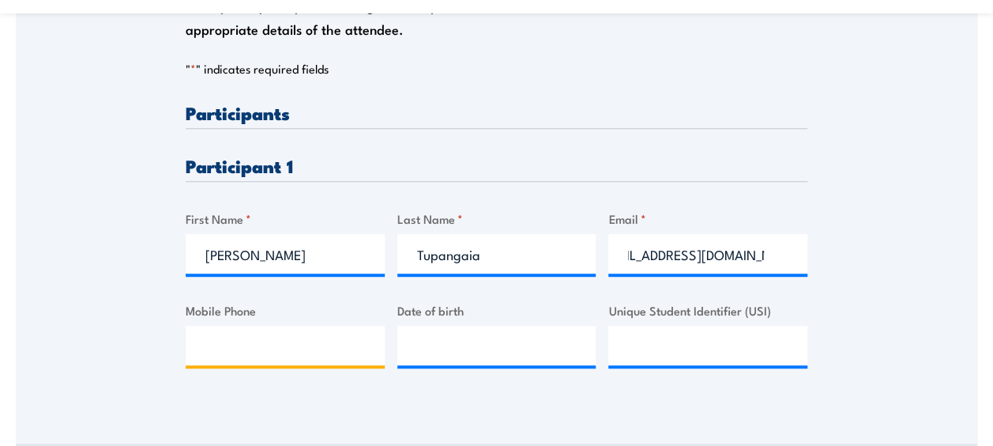
click at [258, 354] on input "Mobile Phone" at bounding box center [285, 344] width 199 height 39
paste input "+61 436 910 545"
click at [230, 344] on input "+61 436 910 545" at bounding box center [285, 344] width 199 height 39
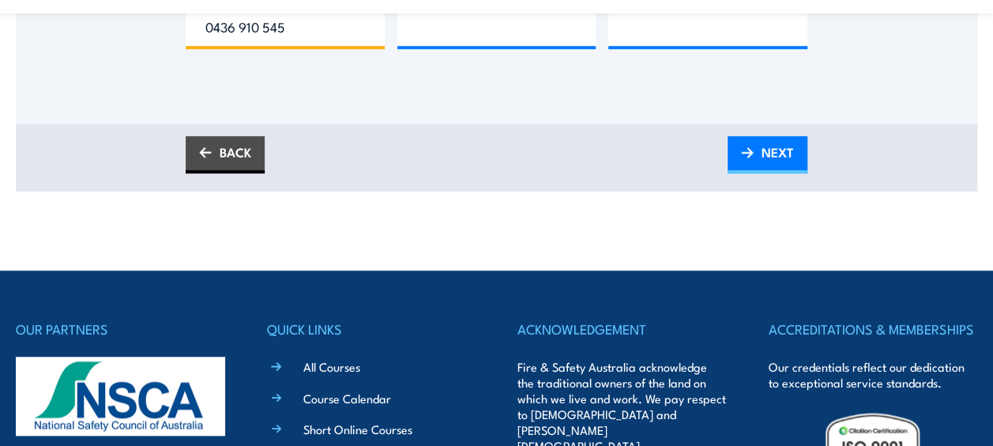
scroll to position [680, 0]
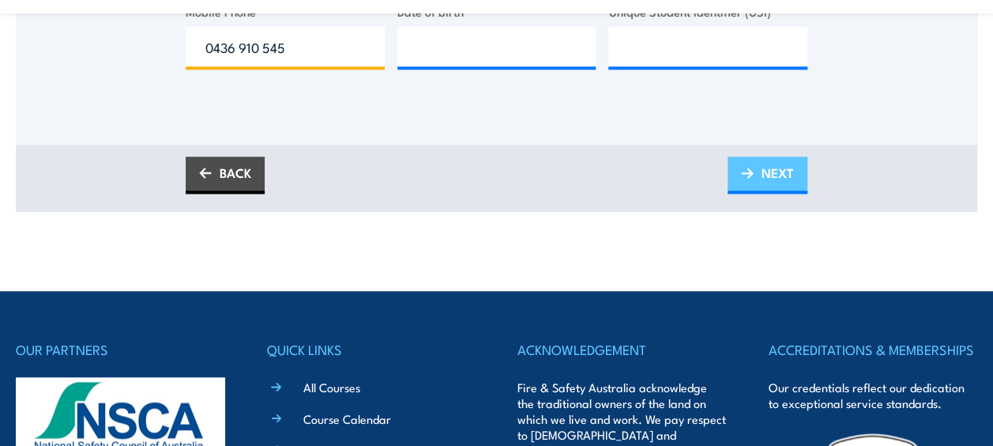
type input "0436 910 545"
click at [758, 175] on link "NEXT" at bounding box center [768, 174] width 80 height 37
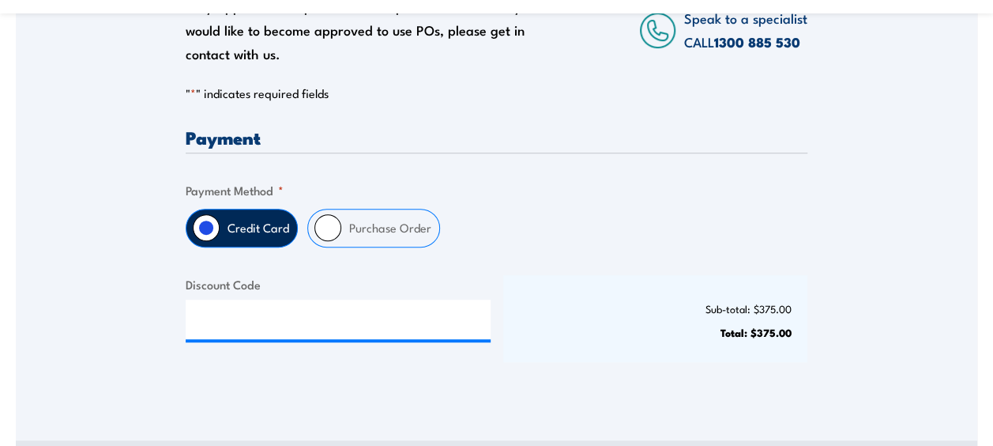
scroll to position [431, 0]
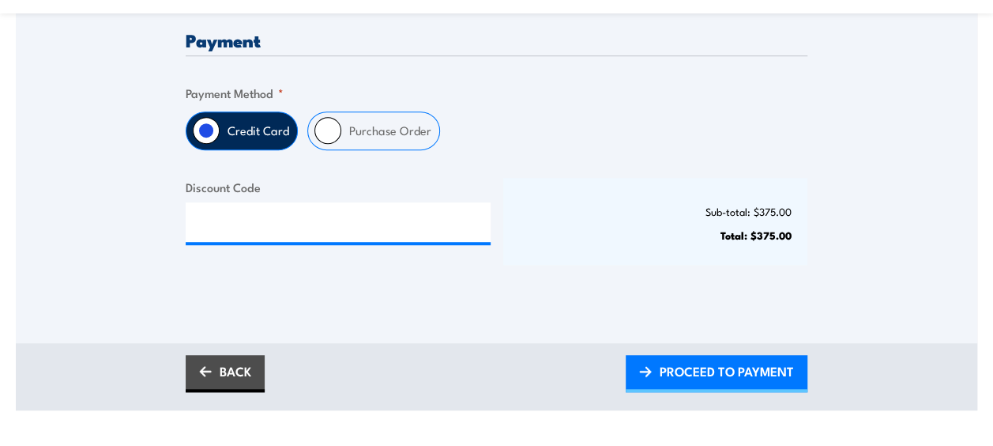
click at [359, 128] on label "Purchase Order" at bounding box center [390, 130] width 98 height 37
click at [341, 128] on input "Purchase Order" at bounding box center [327, 130] width 27 height 27
radio input "true"
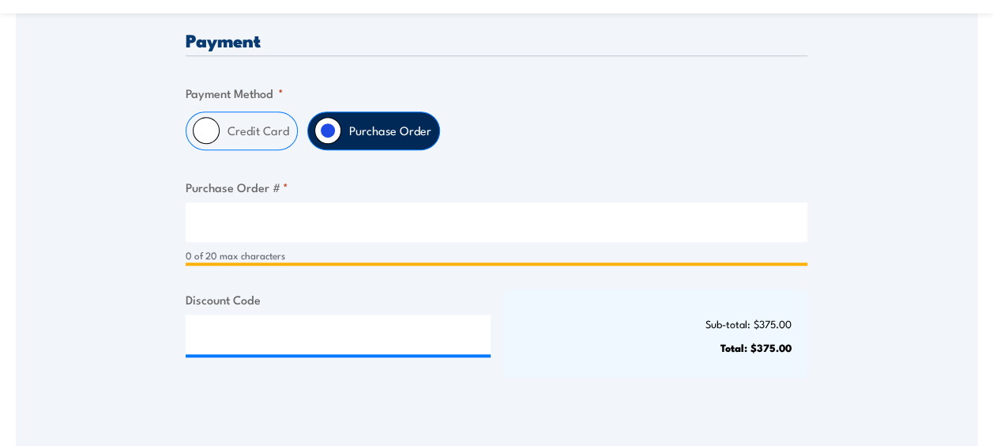
click at [215, 214] on input "Purchase Order # *" at bounding box center [497, 221] width 622 height 39
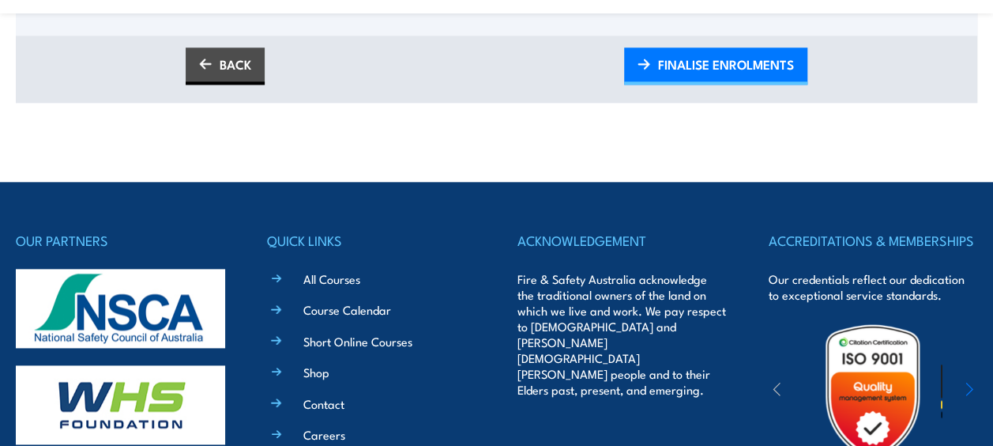
scroll to position [852, 0]
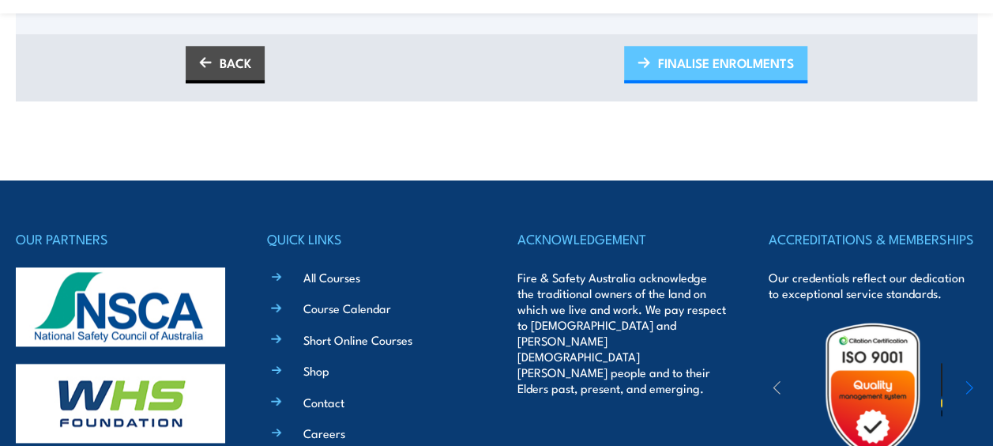
type input "DStalker 20250818_2"
click at [715, 76] on span "FINALISE ENROLMENTS" at bounding box center [726, 63] width 136 height 42
